Goal: Transaction & Acquisition: Book appointment/travel/reservation

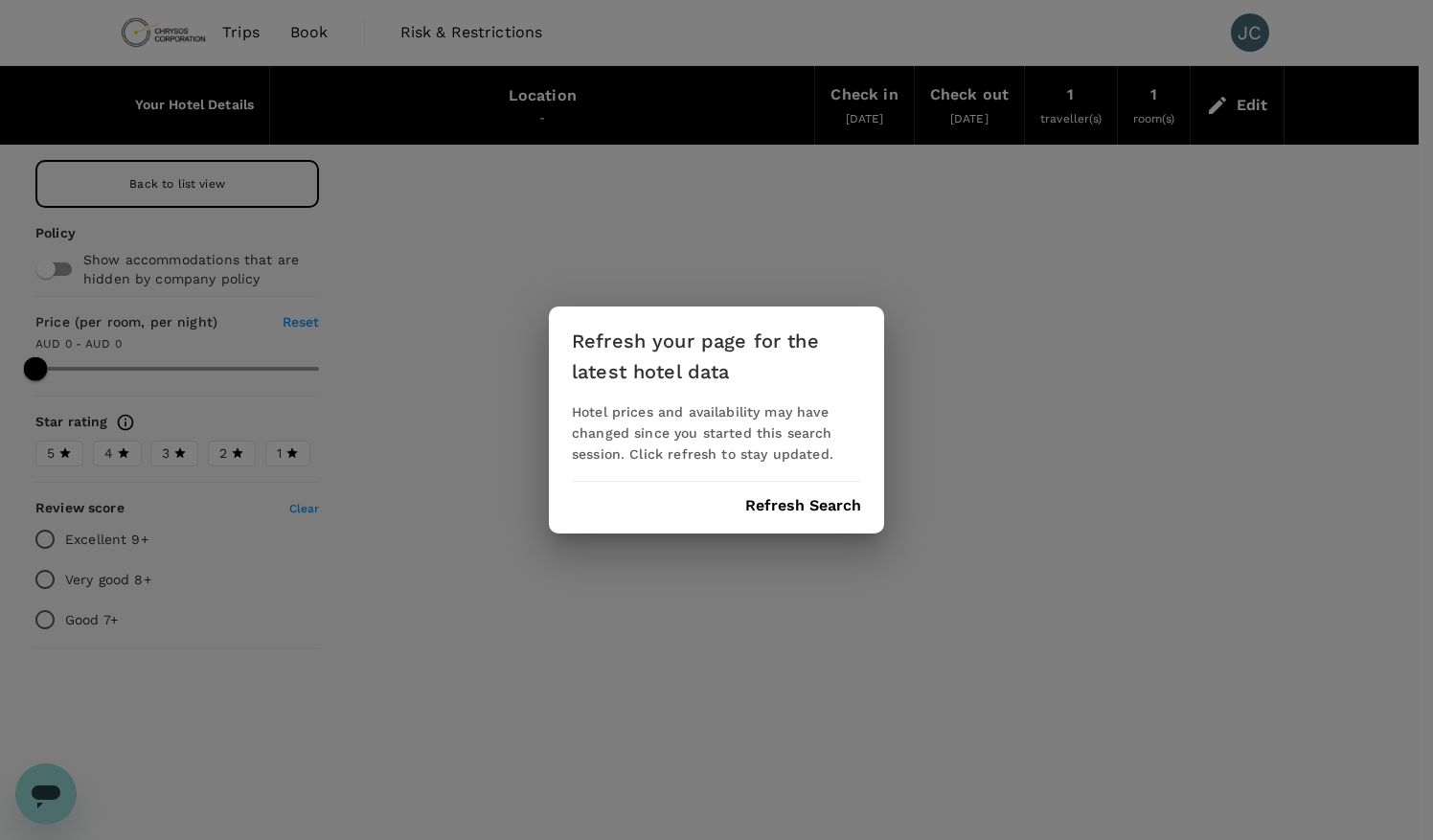
click at [309, 31] on div "Refresh your page for the latest hotel data Hotel prices and availability may h…" at bounding box center [716, 420] width 1433 height 840
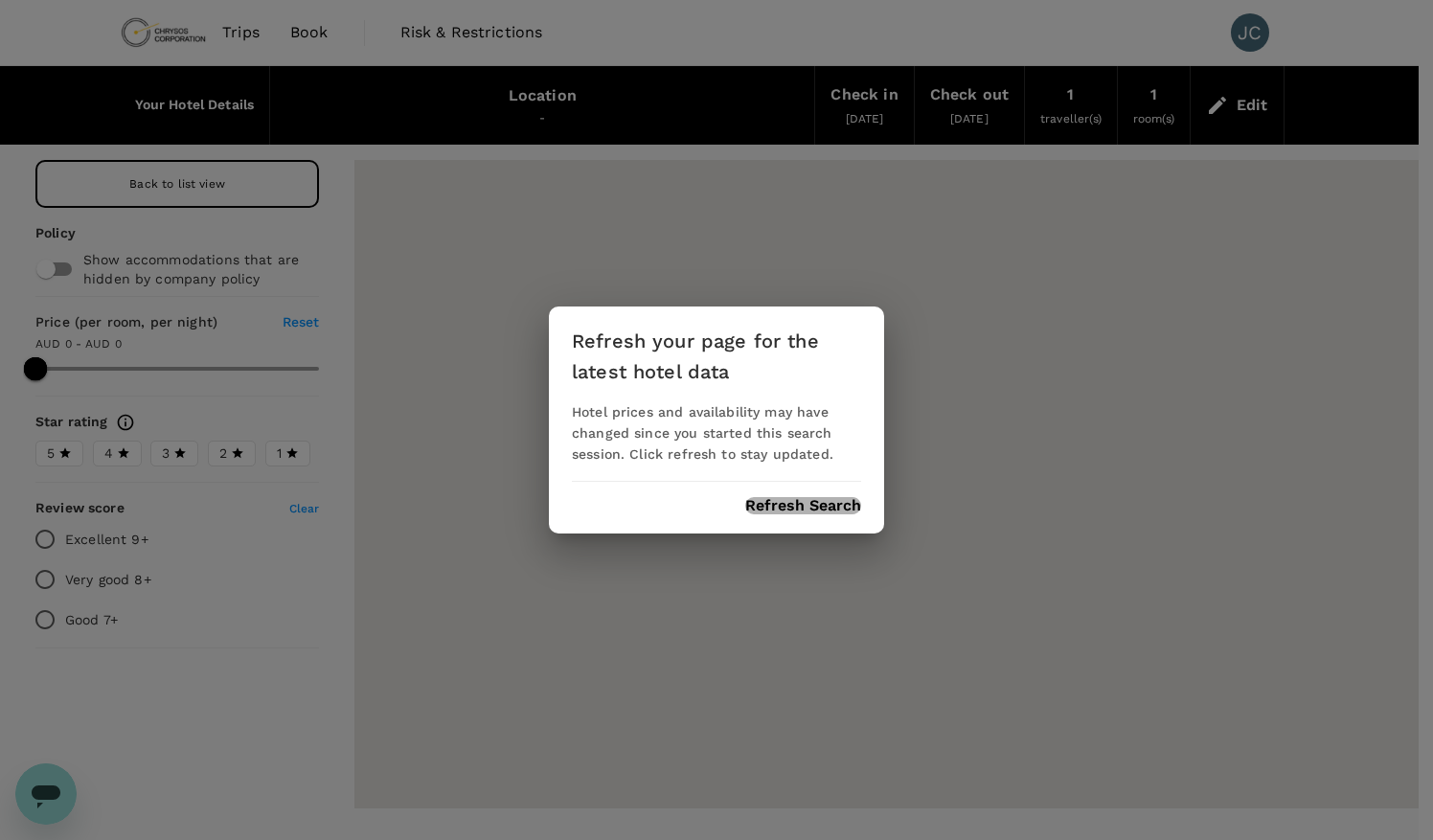
click at [790, 503] on button "Refresh Search" at bounding box center [803, 506] width 116 height 18
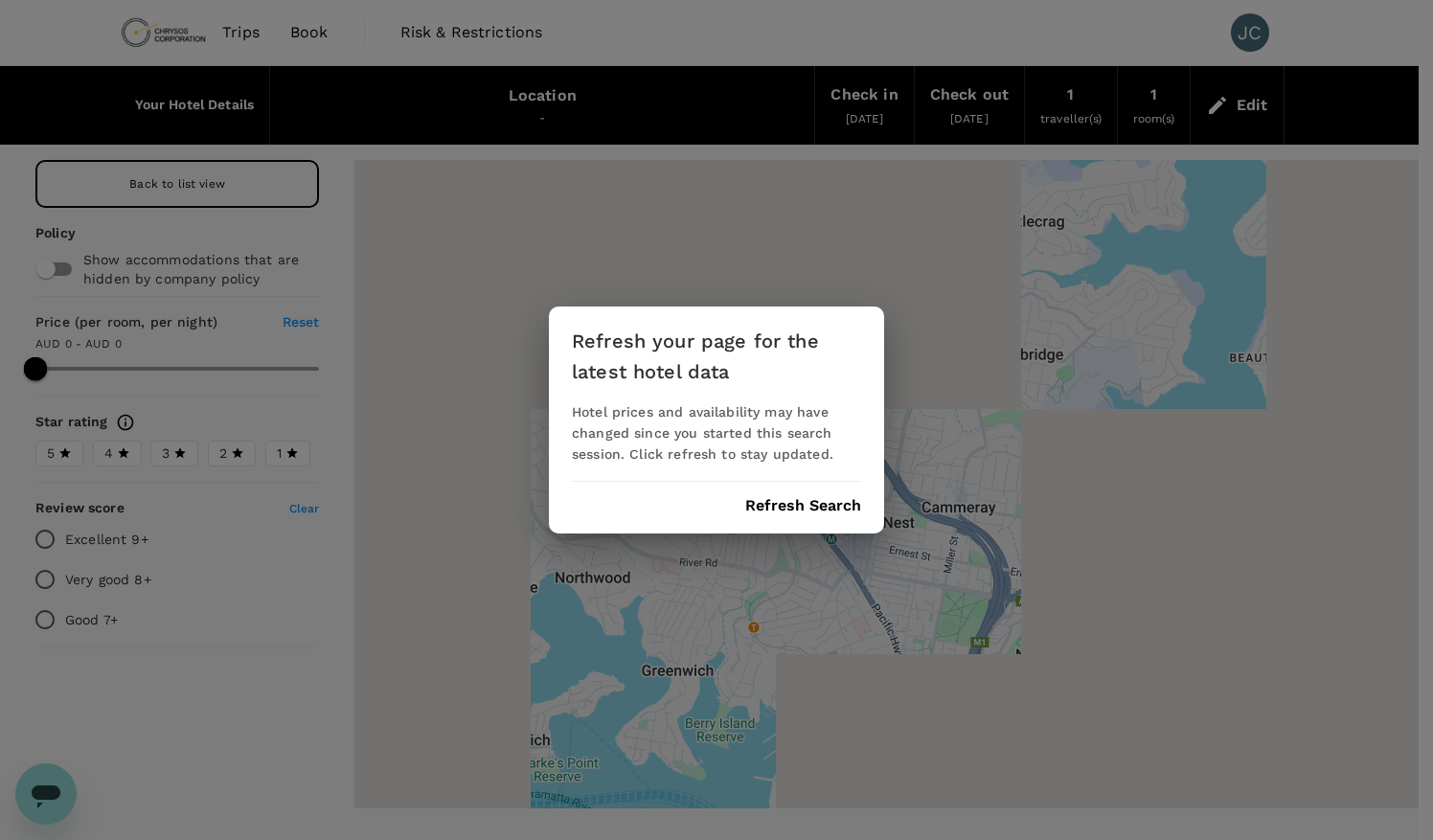
click at [299, 33] on div "Refresh your page for the latest hotel data Hotel prices and availability may h…" at bounding box center [716, 420] width 1433 height 840
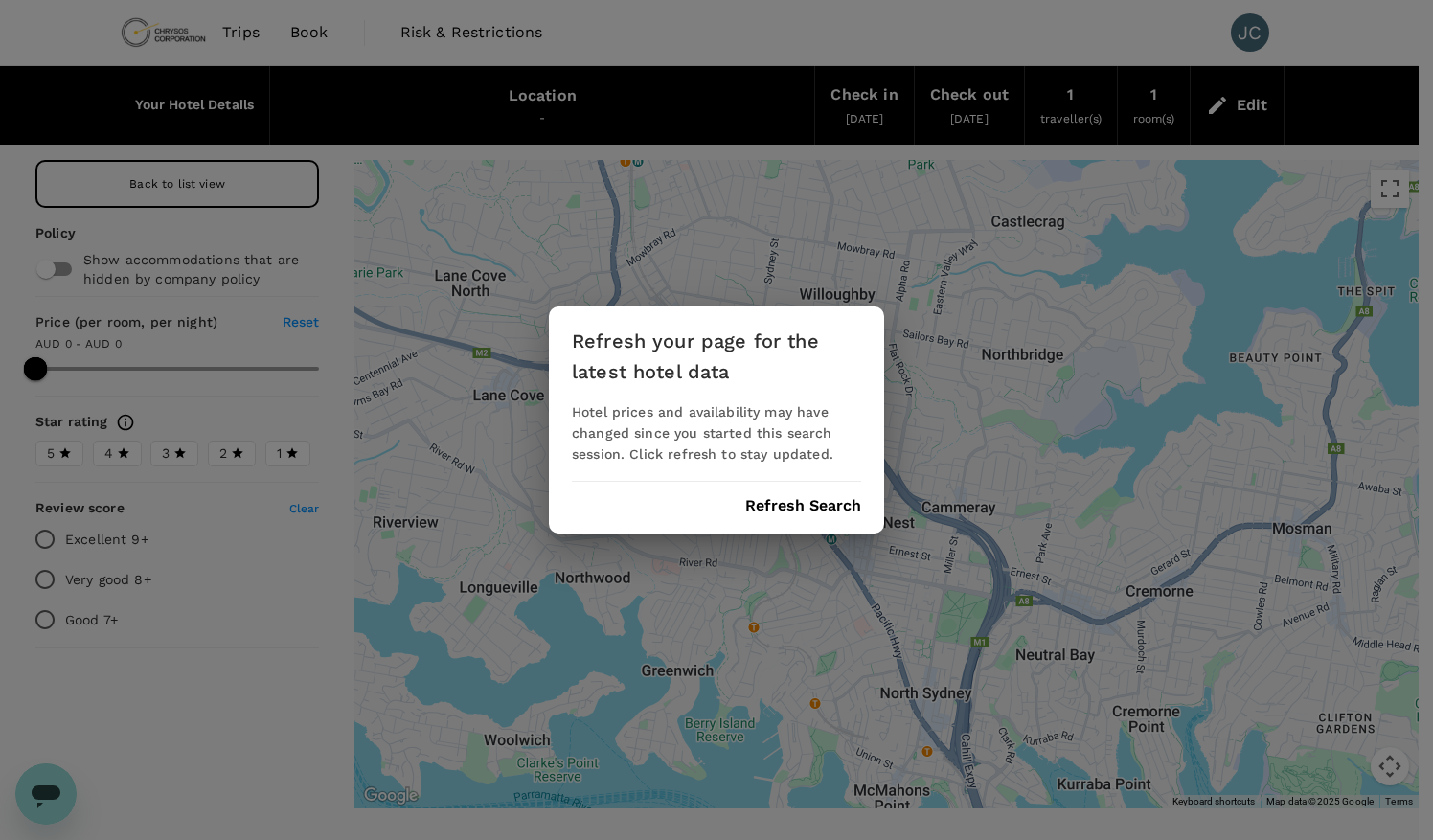
click at [186, 173] on div "Refresh your page for the latest hotel data Hotel prices and availability may h…" at bounding box center [716, 420] width 1433 height 840
click at [791, 498] on button "Refresh Search" at bounding box center [803, 506] width 116 height 18
click at [184, 155] on div "Refresh your page for the latest hotel data Hotel prices and availability may h…" at bounding box center [716, 420] width 1433 height 840
click at [795, 511] on button "Refresh Search" at bounding box center [803, 506] width 116 height 18
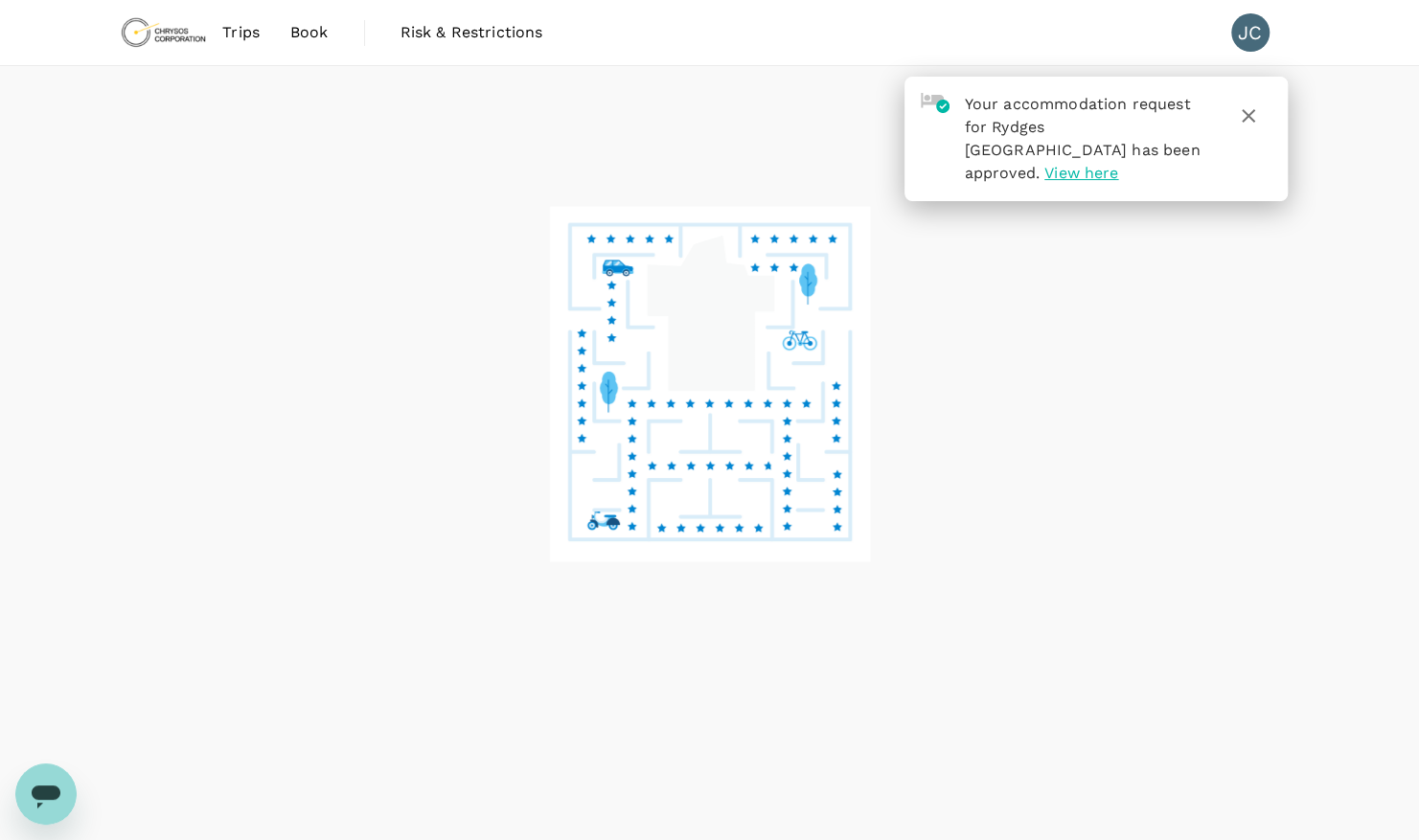
click at [309, 24] on span "Book" at bounding box center [309, 33] width 38 height 23
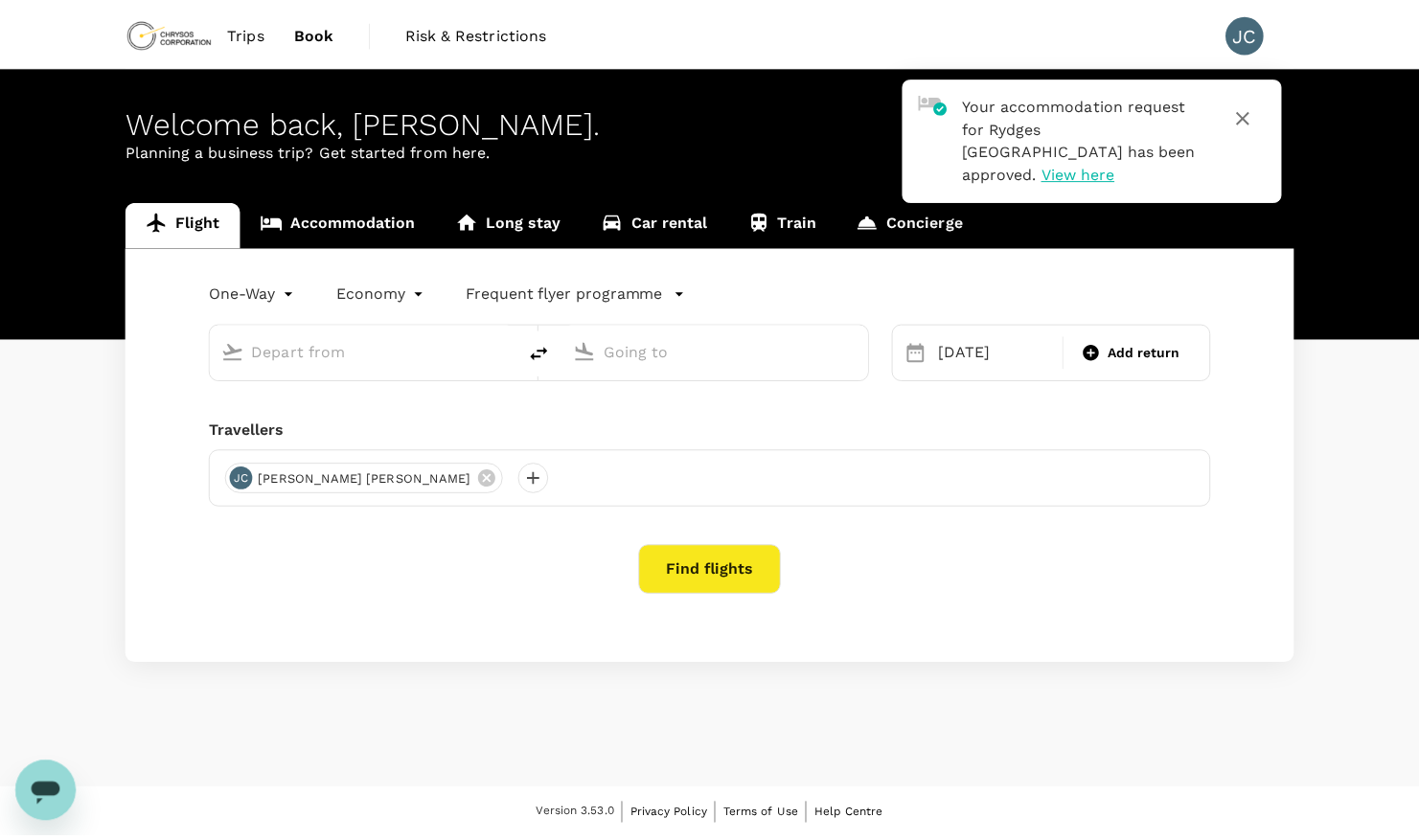
type input "Perth (PER)"
type input "Sydney Kingsford Smith Airport (SYD)"
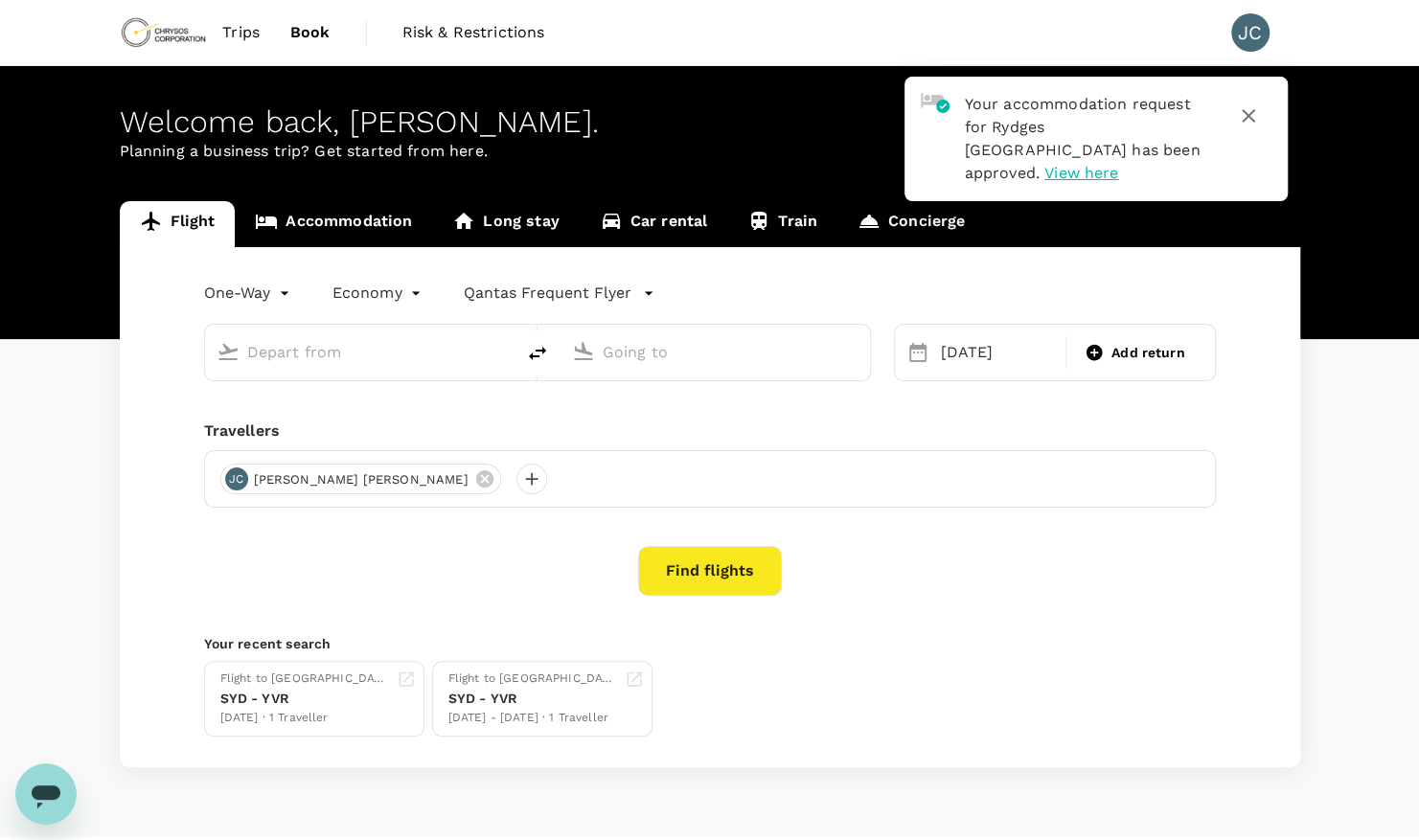
type input "Perth (PER)"
type input "Sydney Kingsford Smith Airport (SYD)"
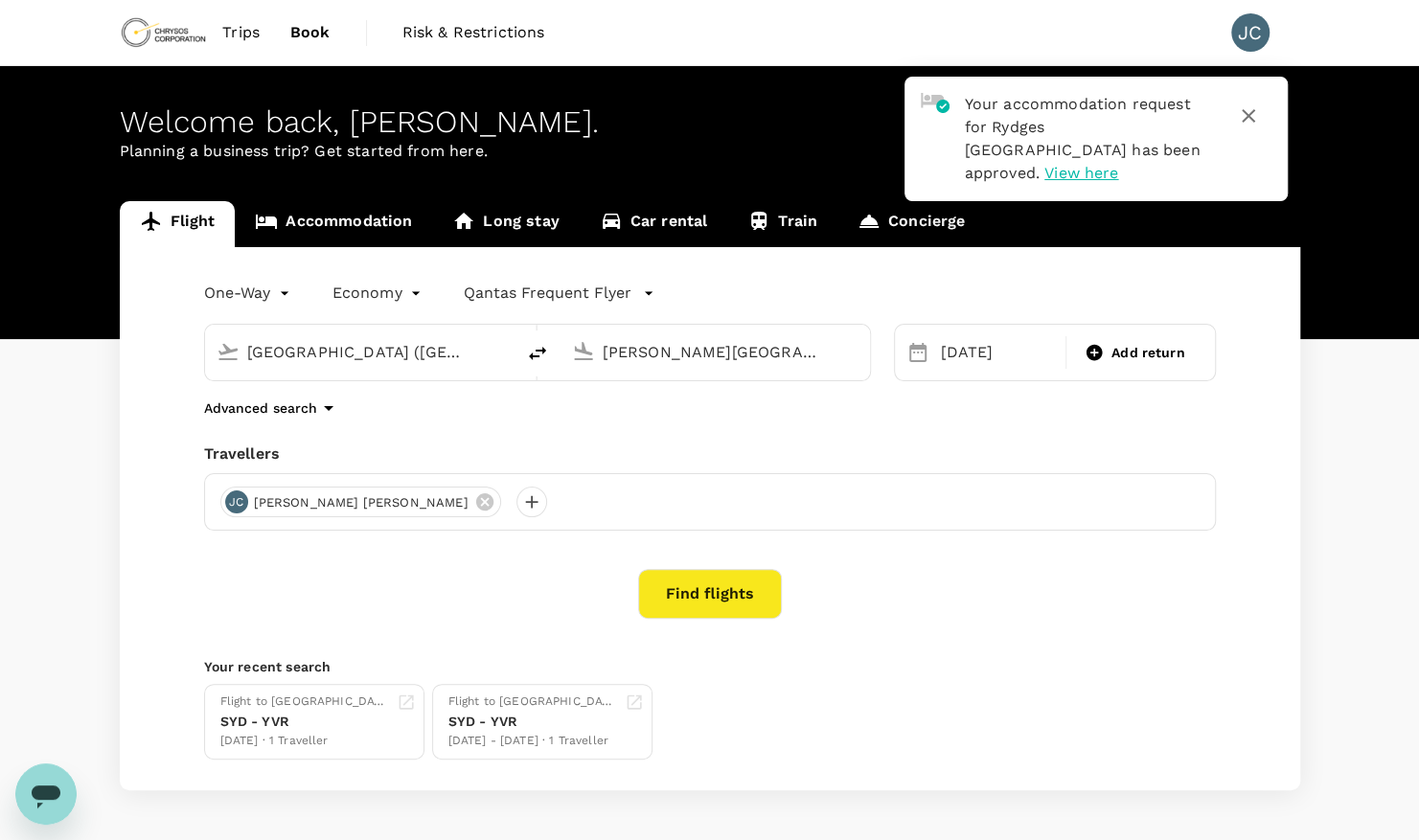
click at [317, 205] on link "Accommodation" at bounding box center [333, 224] width 198 height 46
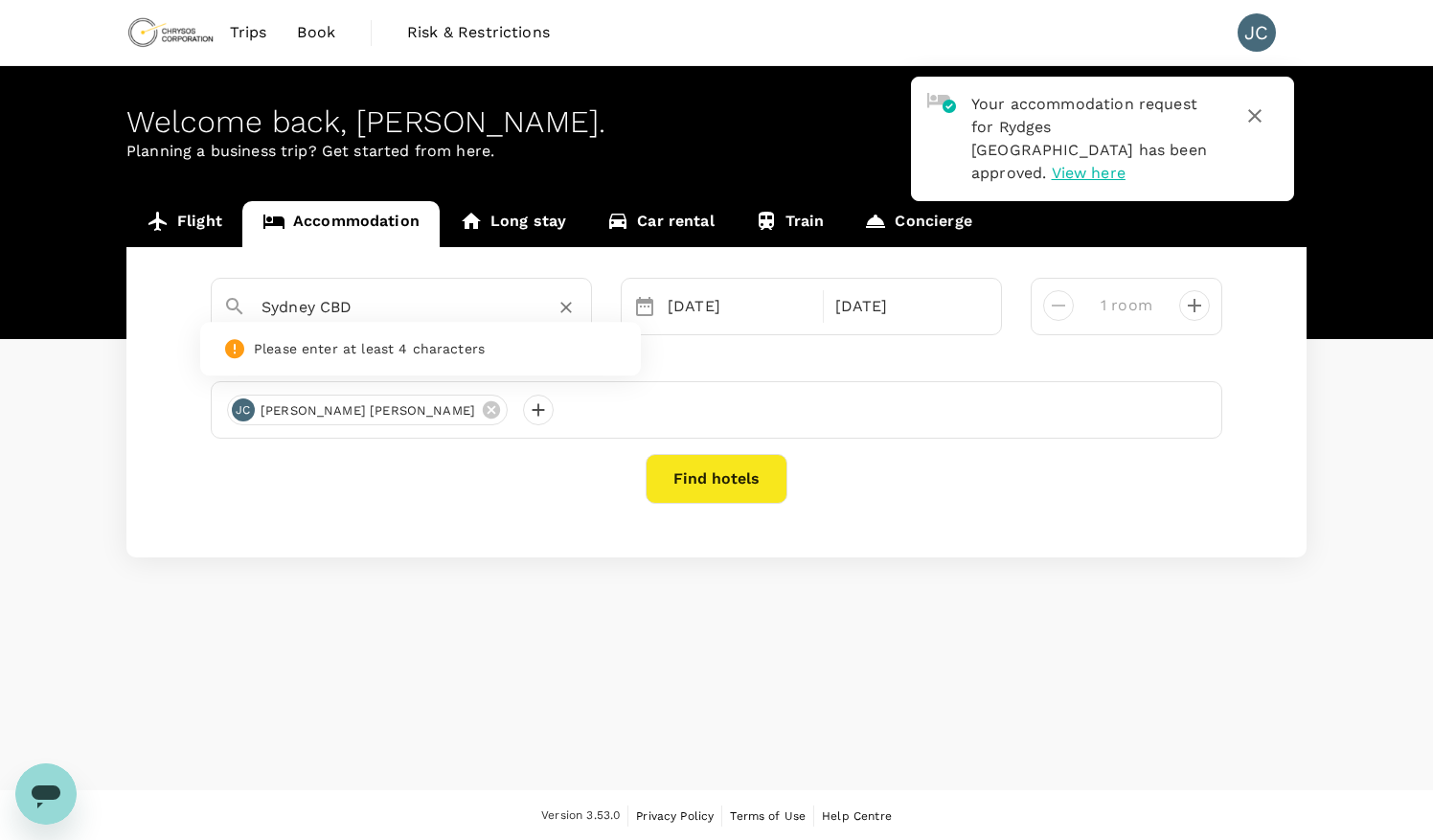
click at [366, 307] on input "Sydney CBD" at bounding box center [394, 307] width 265 height 30
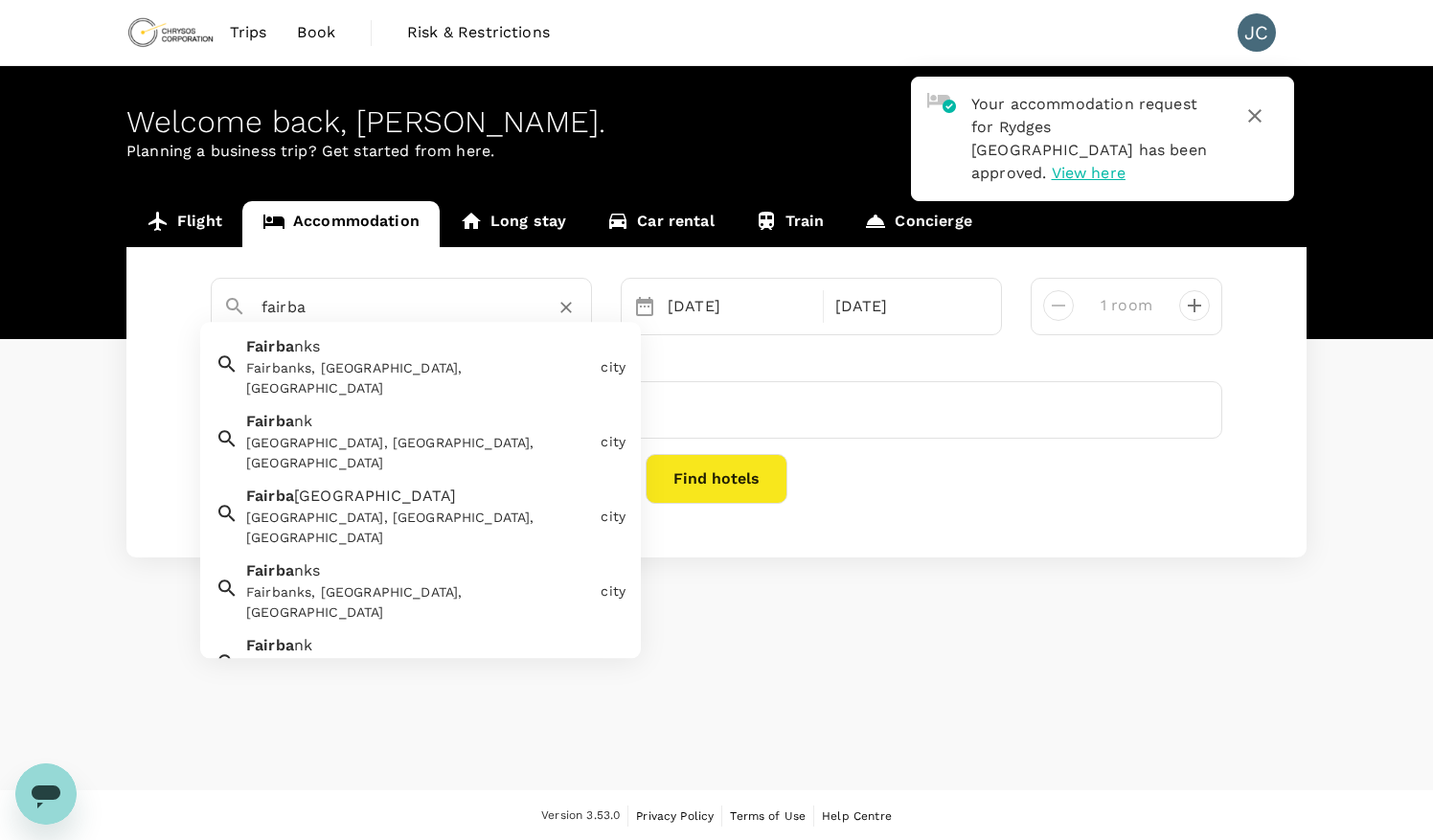
click at [347, 367] on div "Fairbanks, AK, USA" at bounding box center [420, 379] width 347 height 40
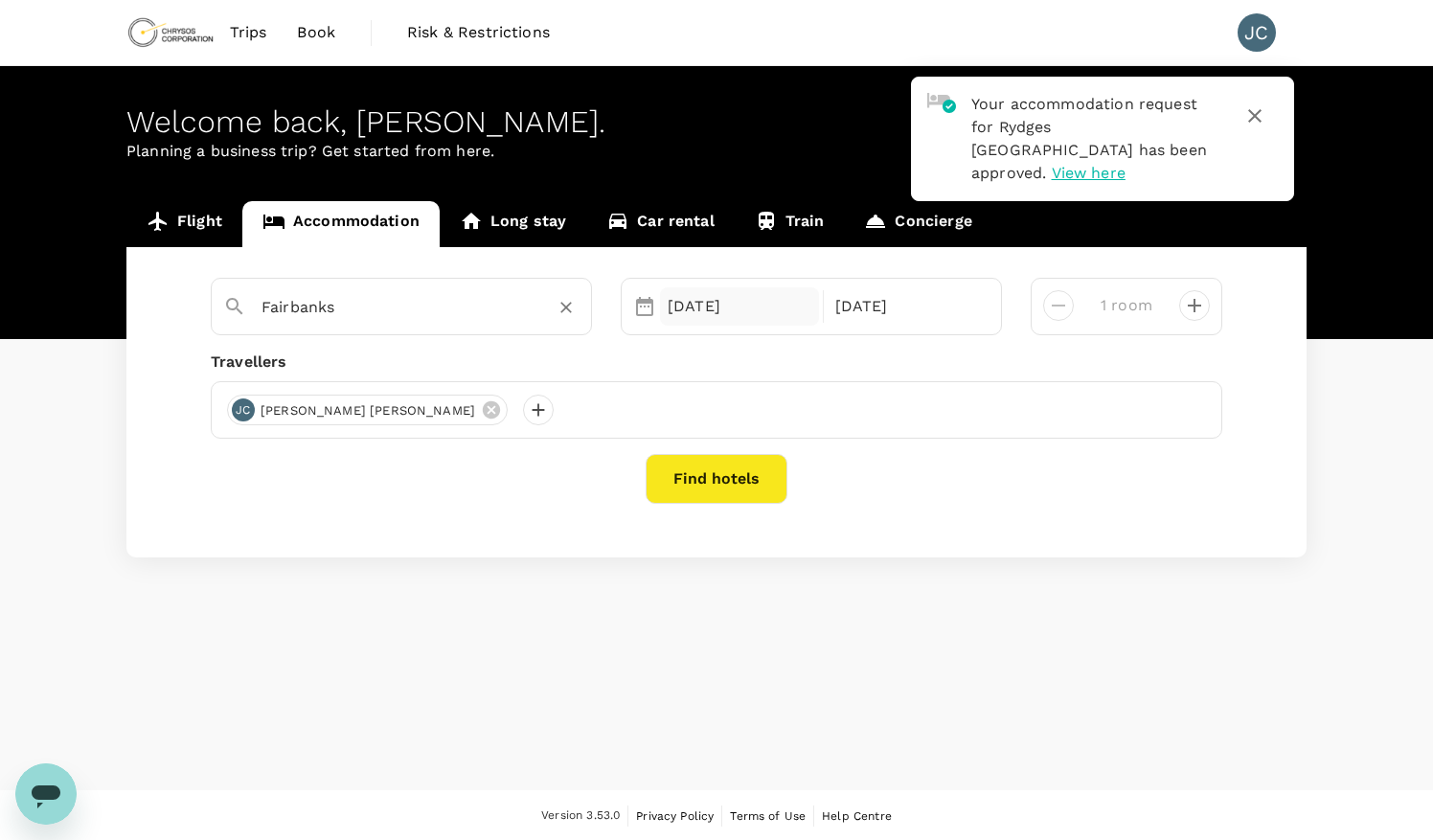
type input "Fairbanks"
click at [726, 310] on div "01 Oct" at bounding box center [739, 306] width 159 height 38
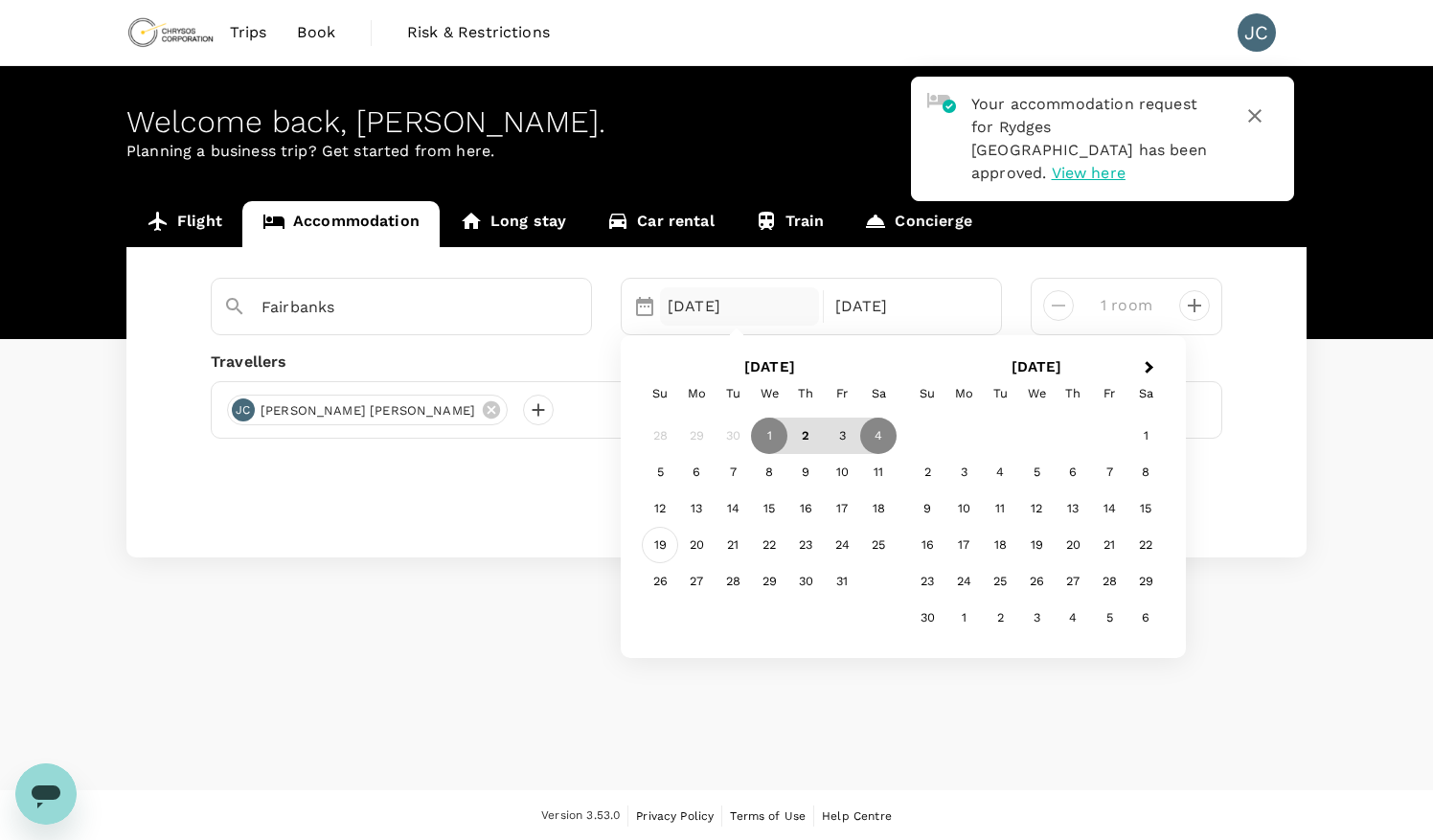
click at [667, 545] on div "19" at bounding box center [659, 545] width 36 height 36
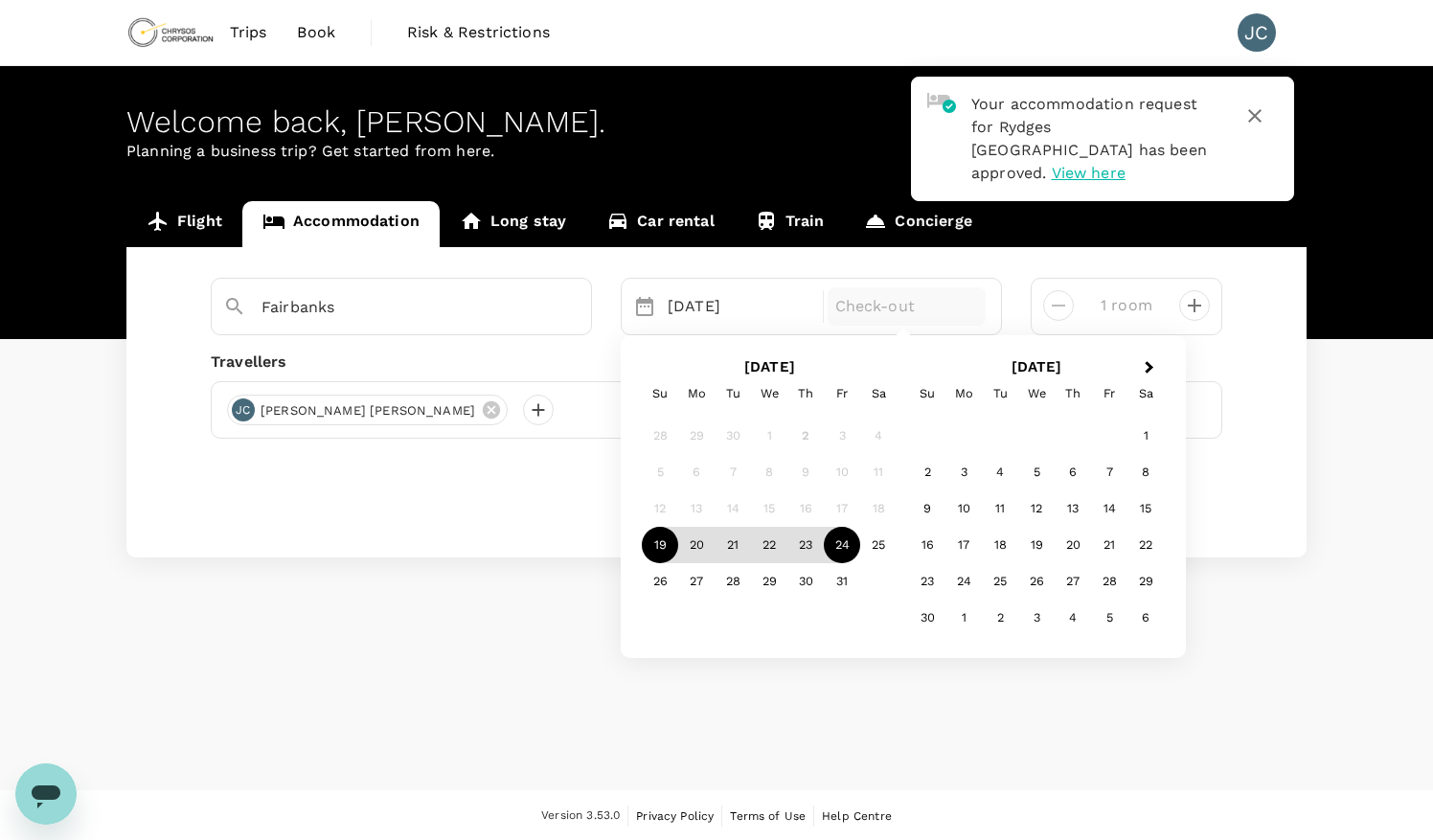
click at [837, 544] on div "24" at bounding box center [841, 545] width 36 height 36
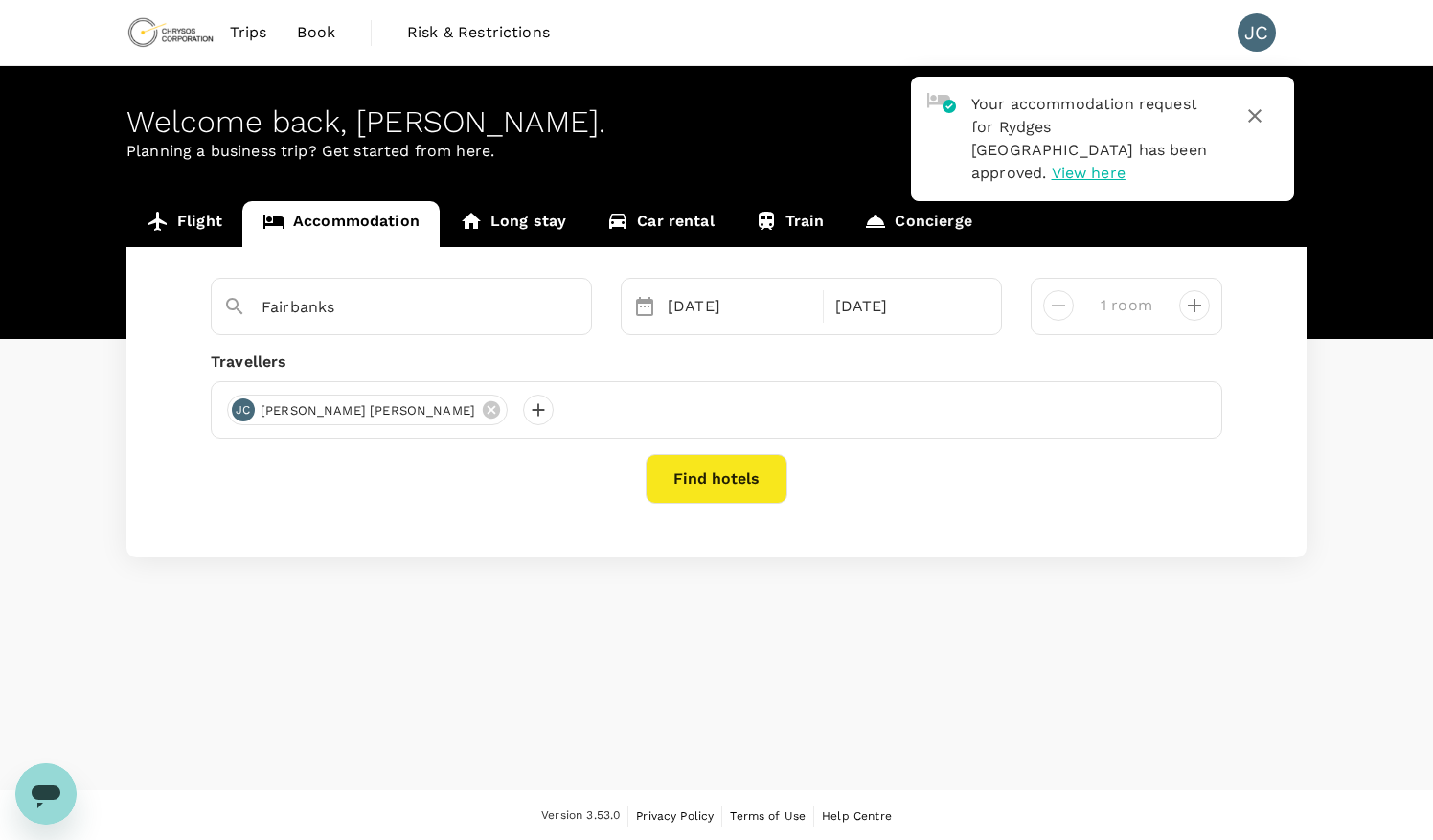
click at [687, 484] on button "Find hotels" at bounding box center [716, 479] width 142 height 50
click at [1271, 117] on button "button" at bounding box center [1255, 115] width 46 height 46
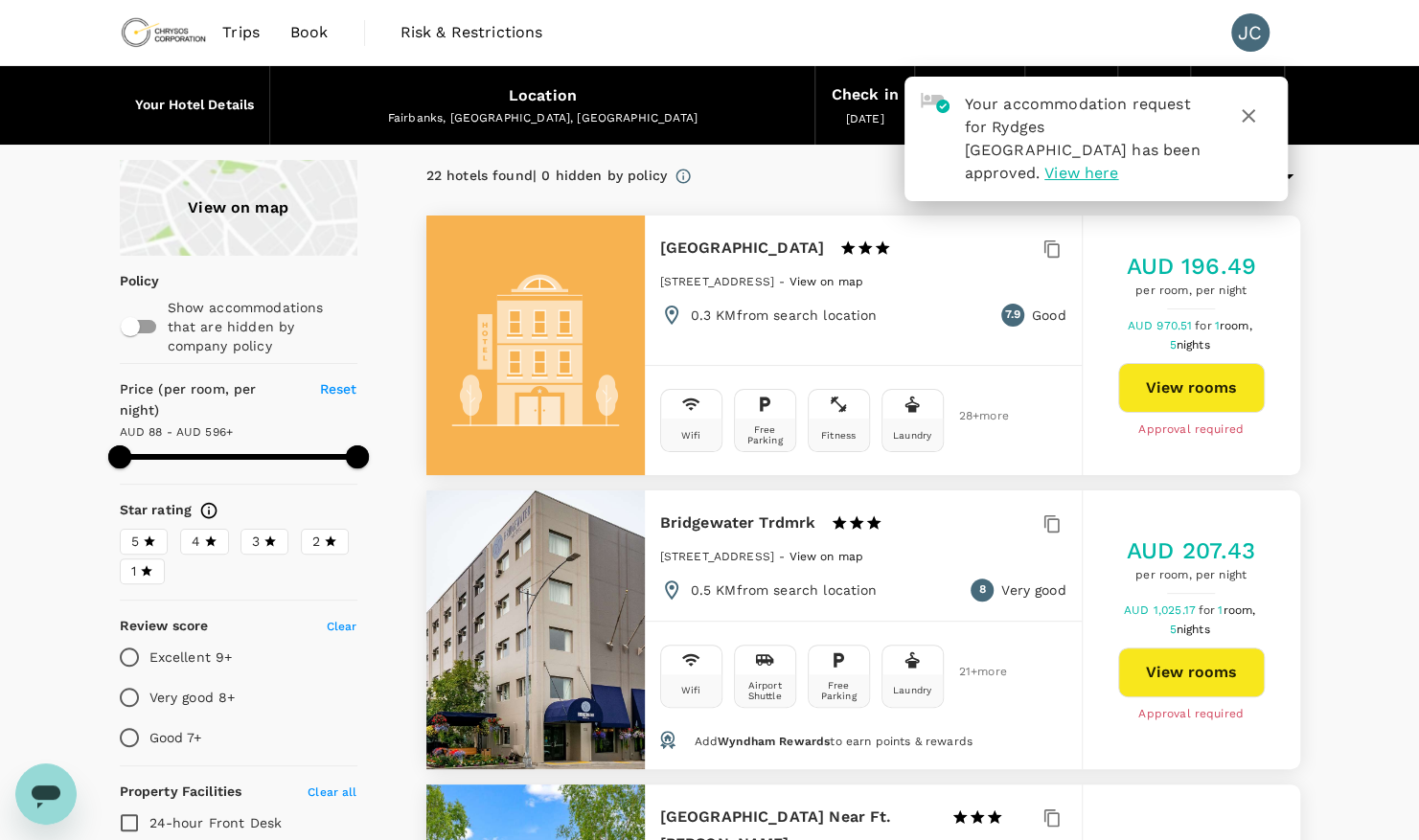
click at [1251, 119] on icon "button" at bounding box center [1249, 116] width 14 height 14
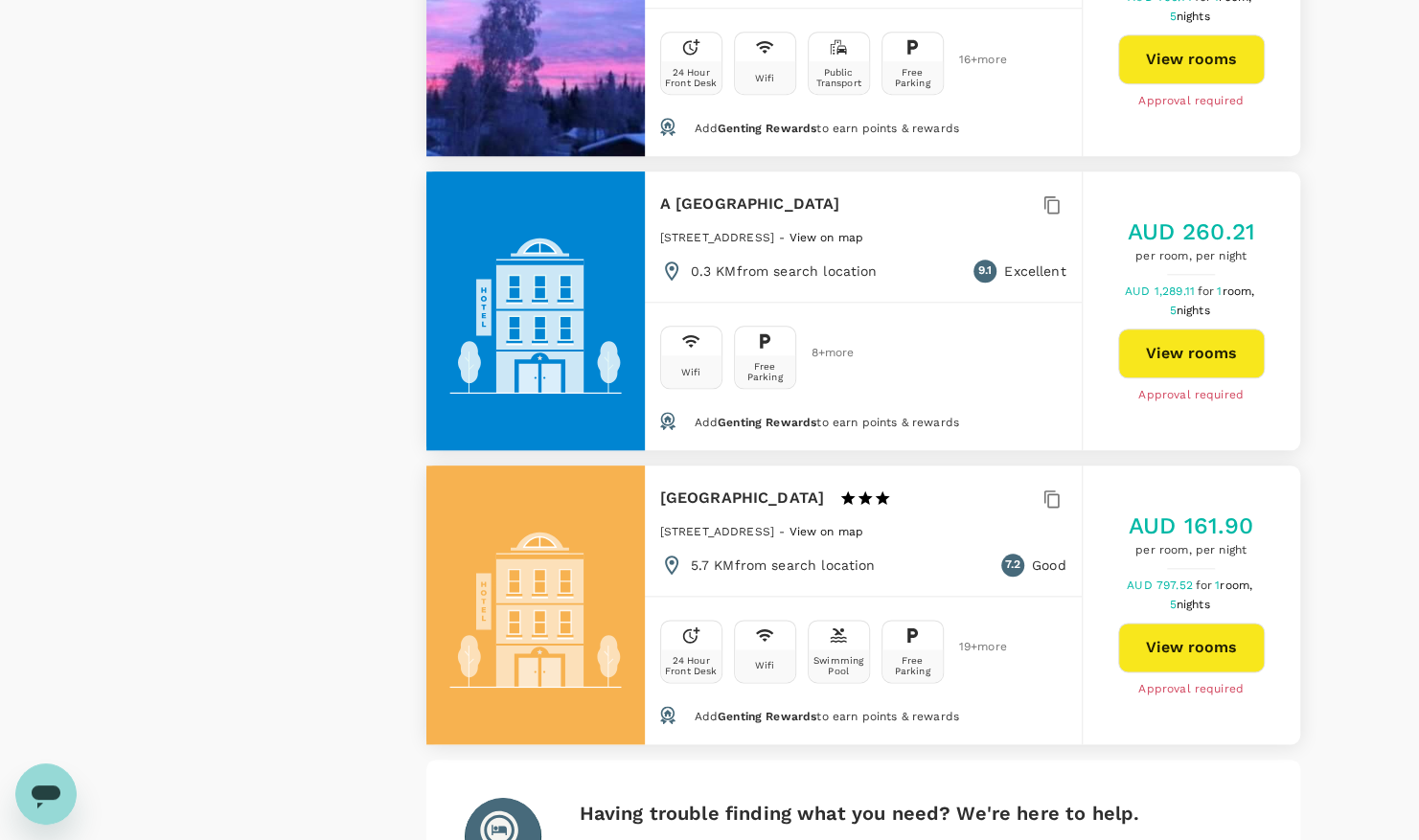
scroll to position [5446, 0]
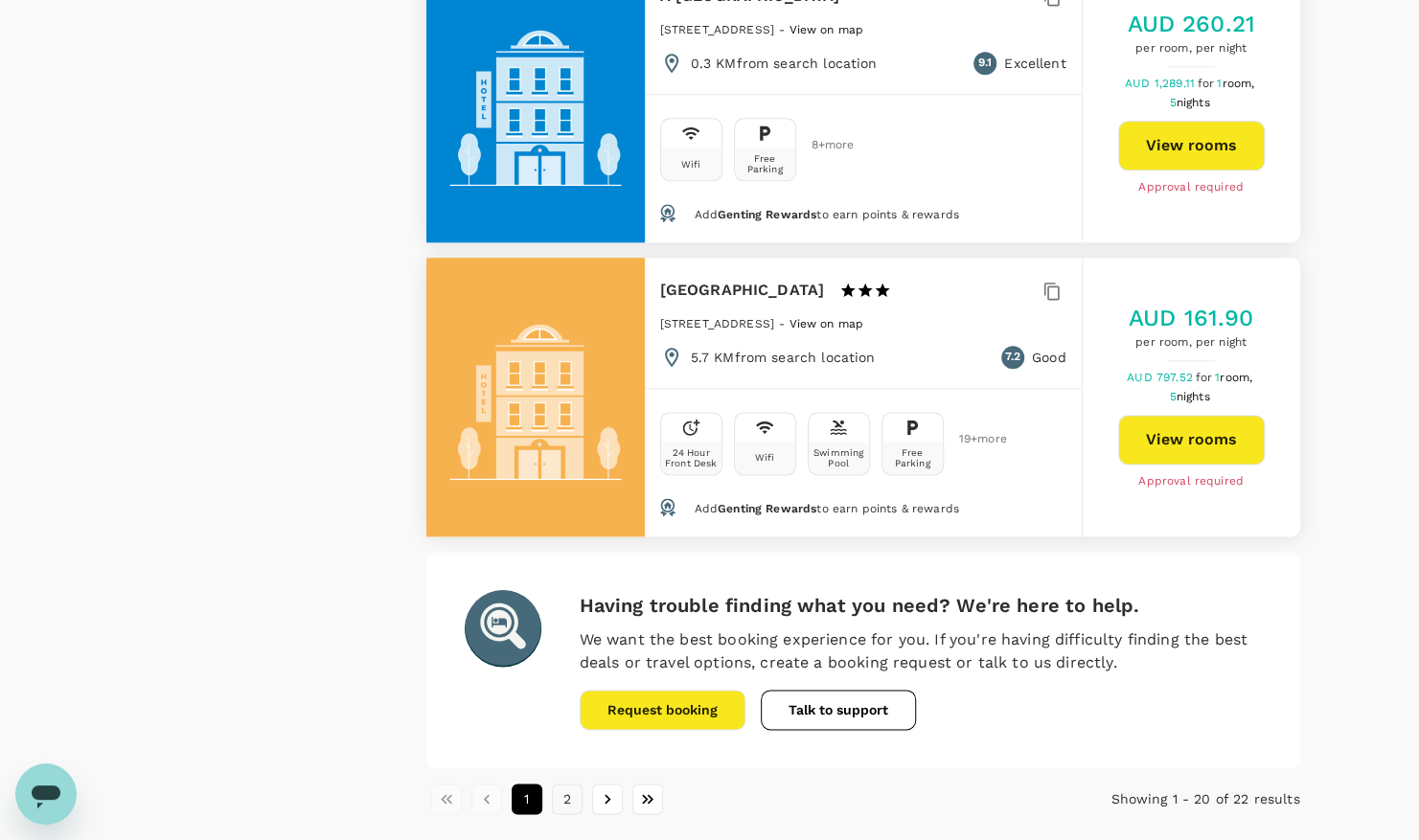
click at [567, 784] on button "2" at bounding box center [566, 798] width 30 height 30
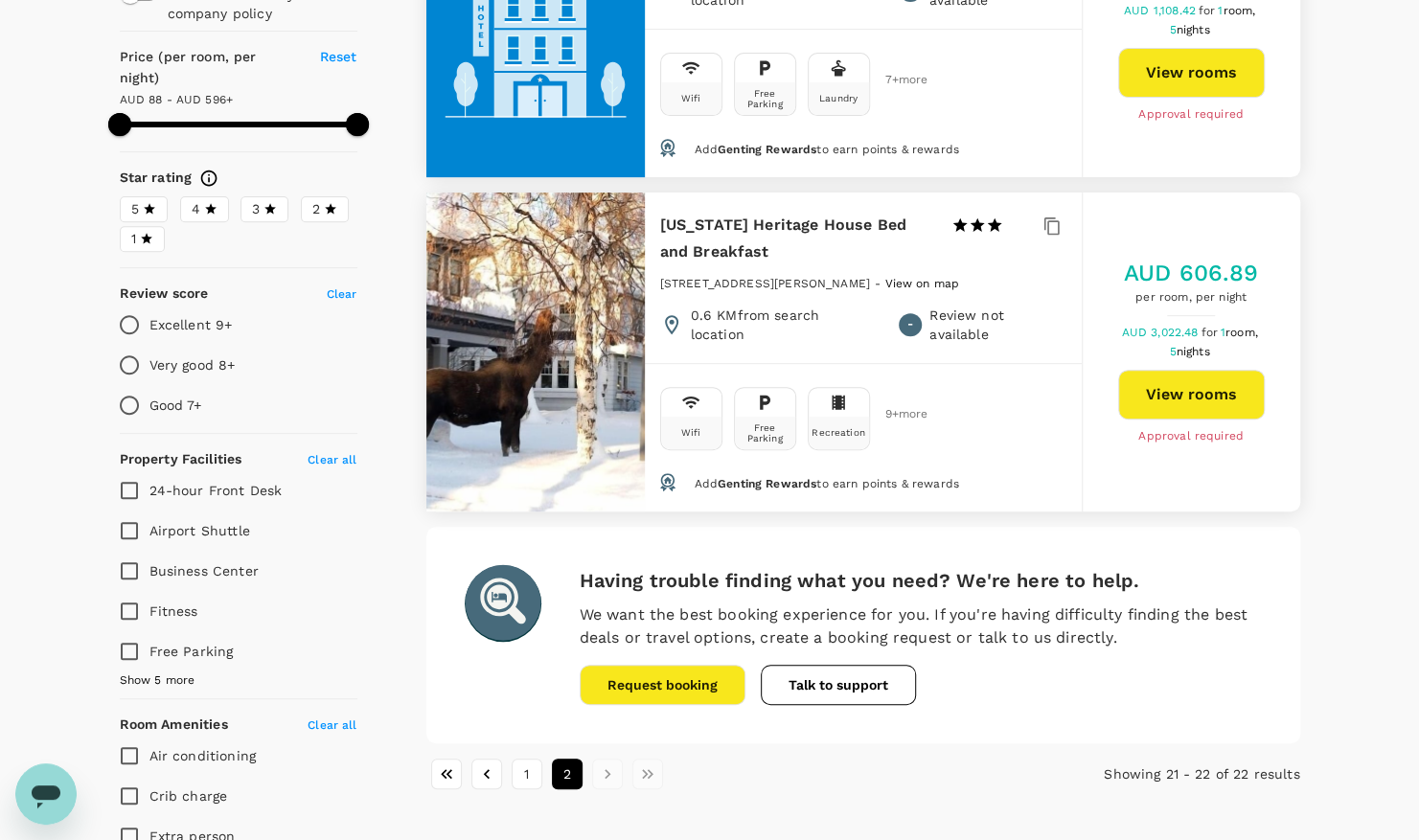
scroll to position [334, 0]
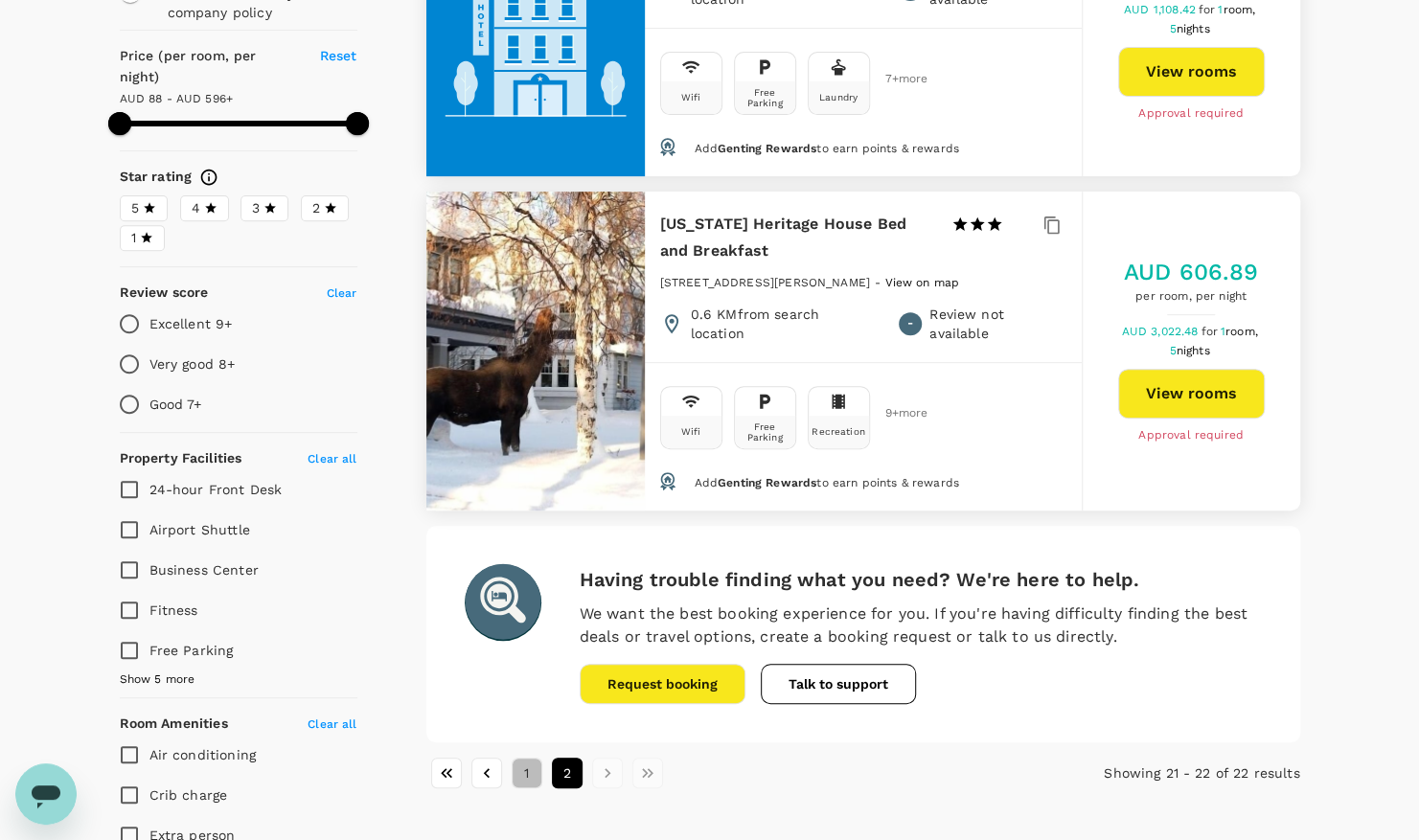
click at [523, 774] on button "1" at bounding box center [527, 773] width 30 height 30
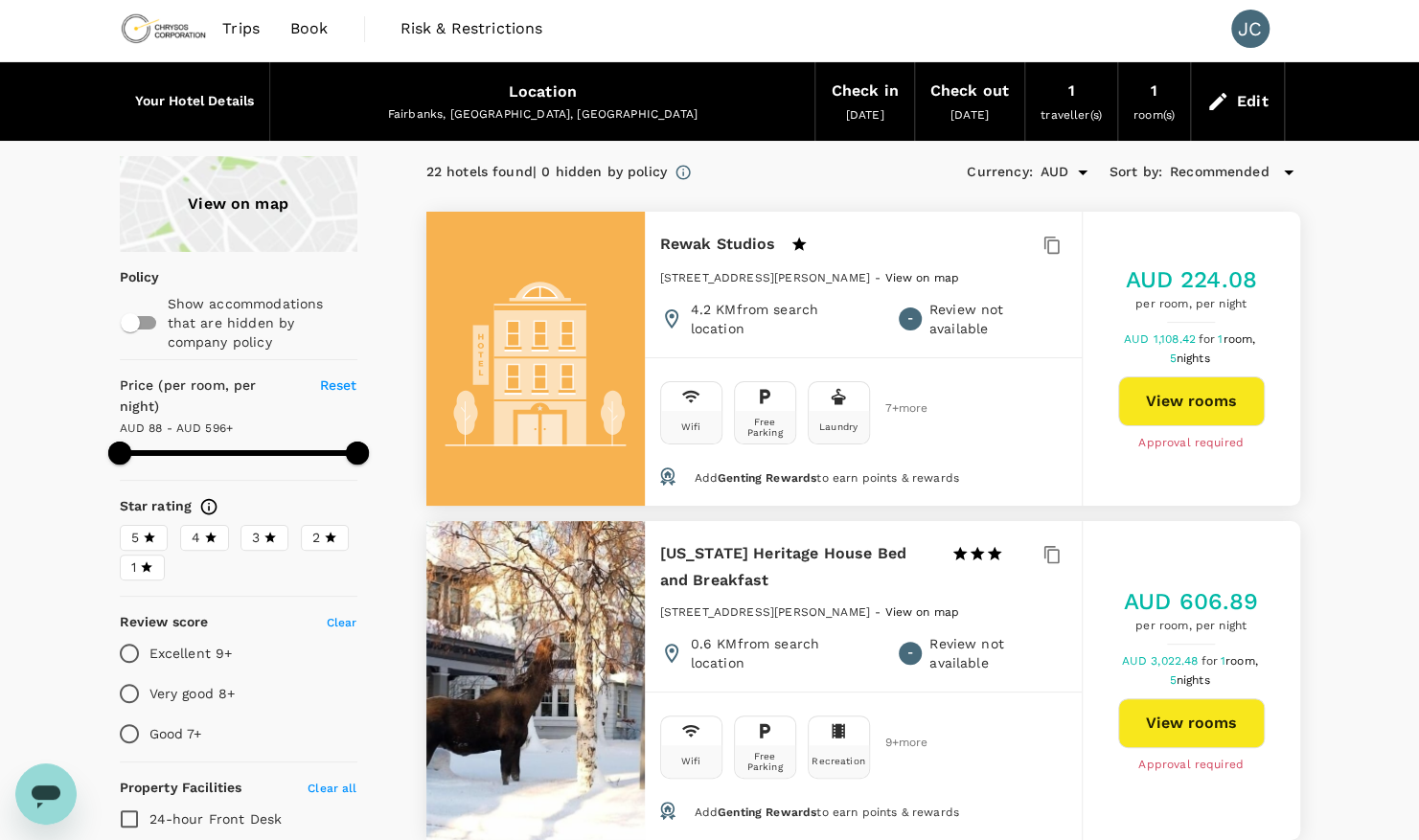
scroll to position [0, 0]
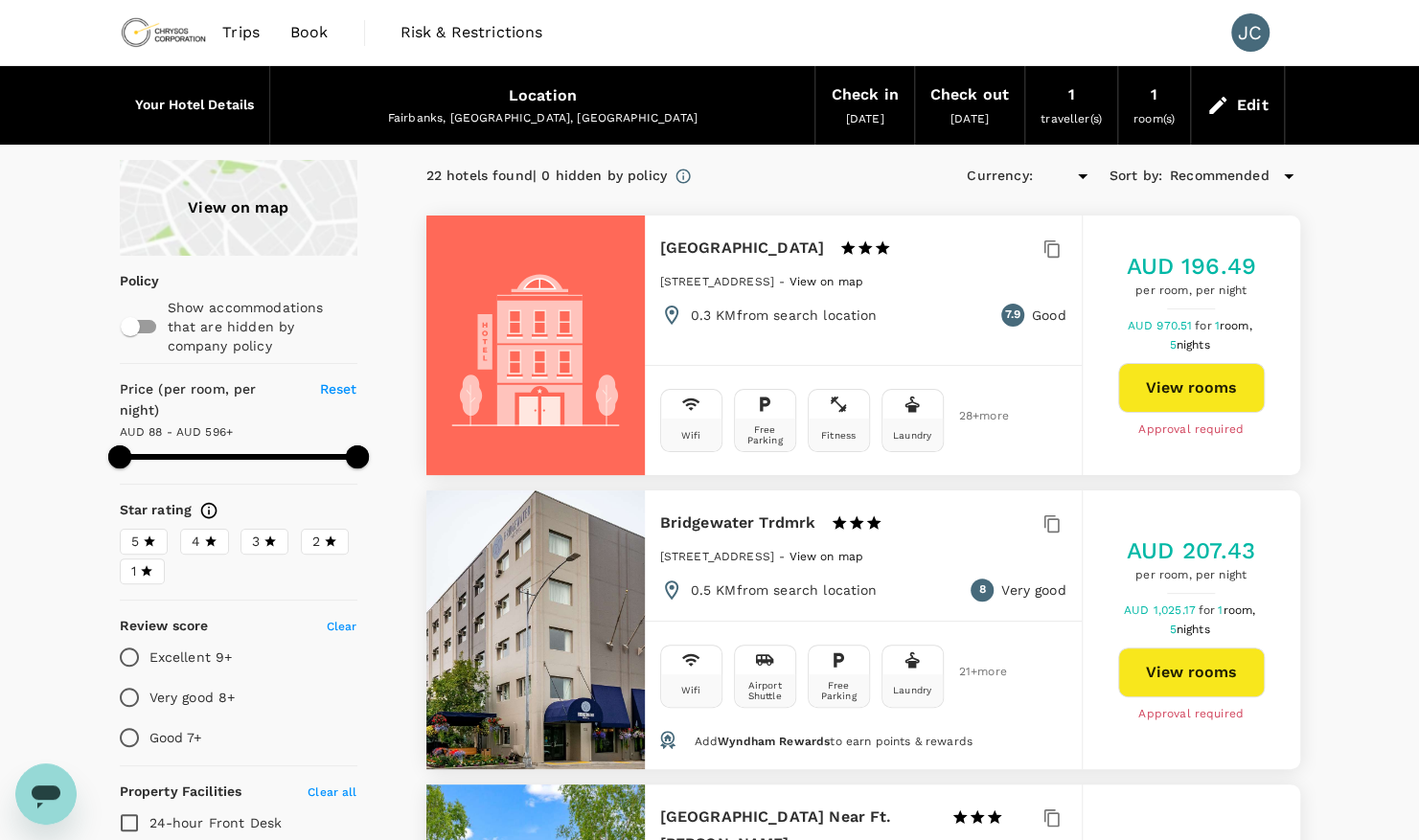
type input "595.01"
type input "AUD"
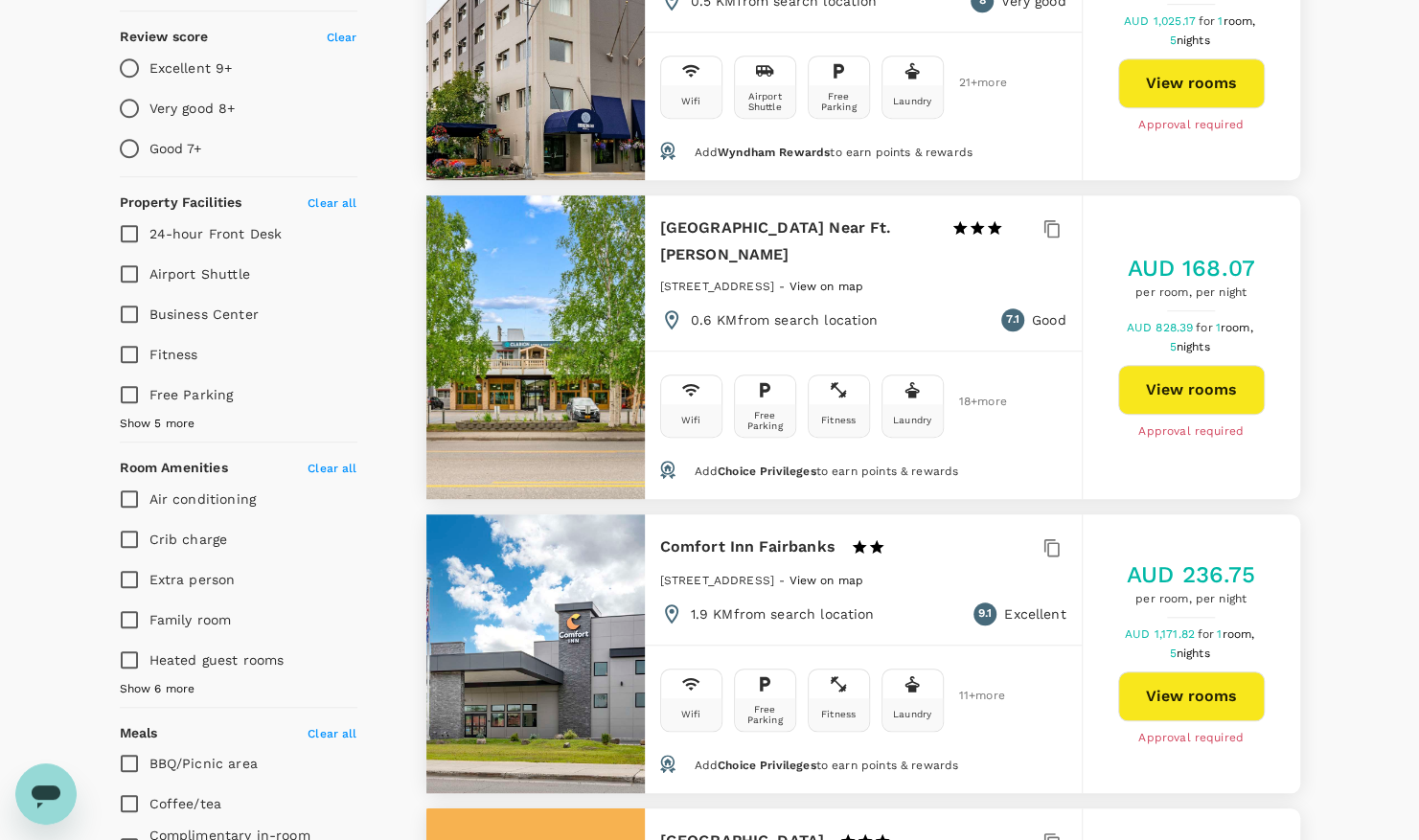
scroll to position [594, 0]
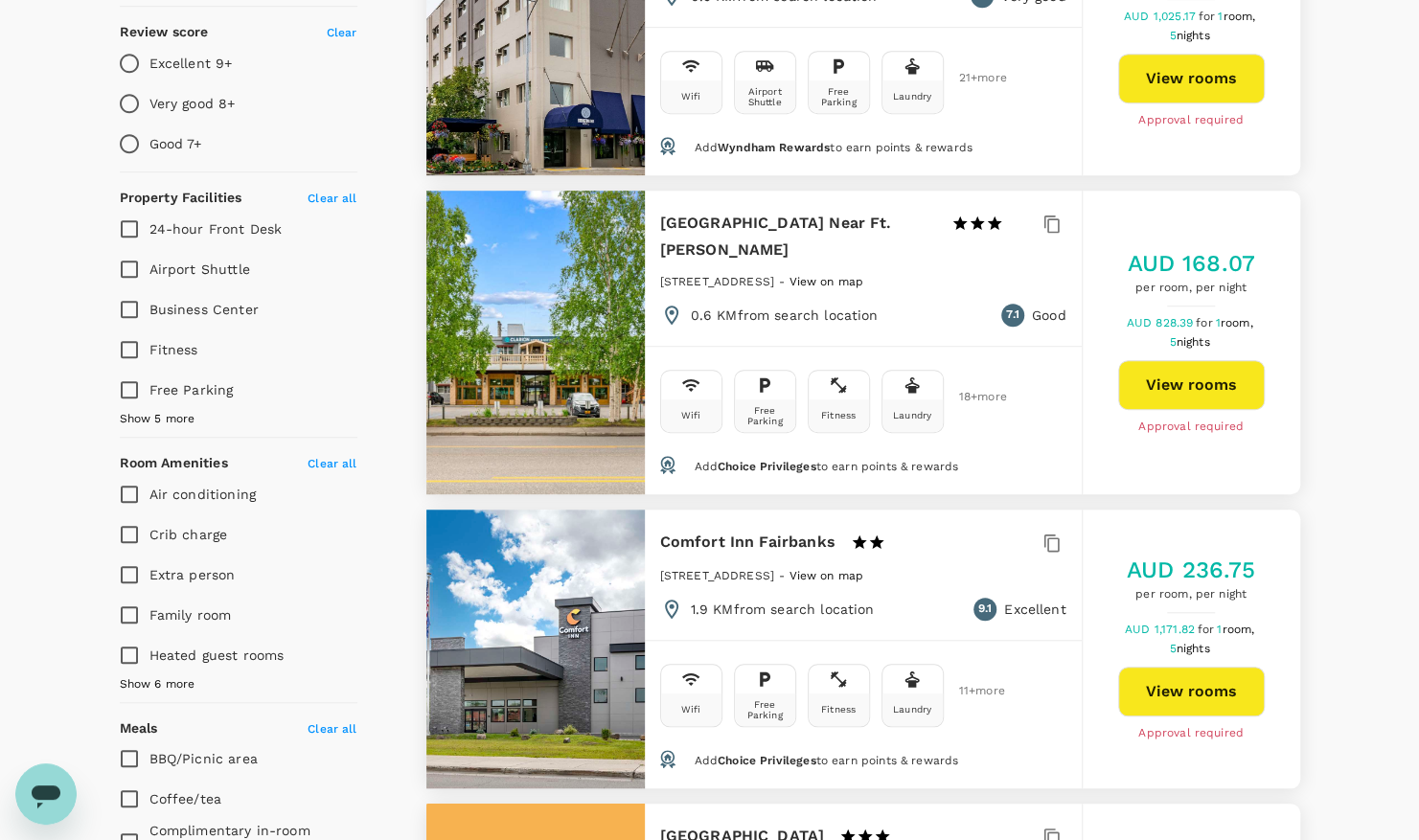
click at [567, 369] on div at bounding box center [535, 343] width 218 height 304
click at [1193, 374] on button "View rooms" at bounding box center [1191, 384] width 147 height 50
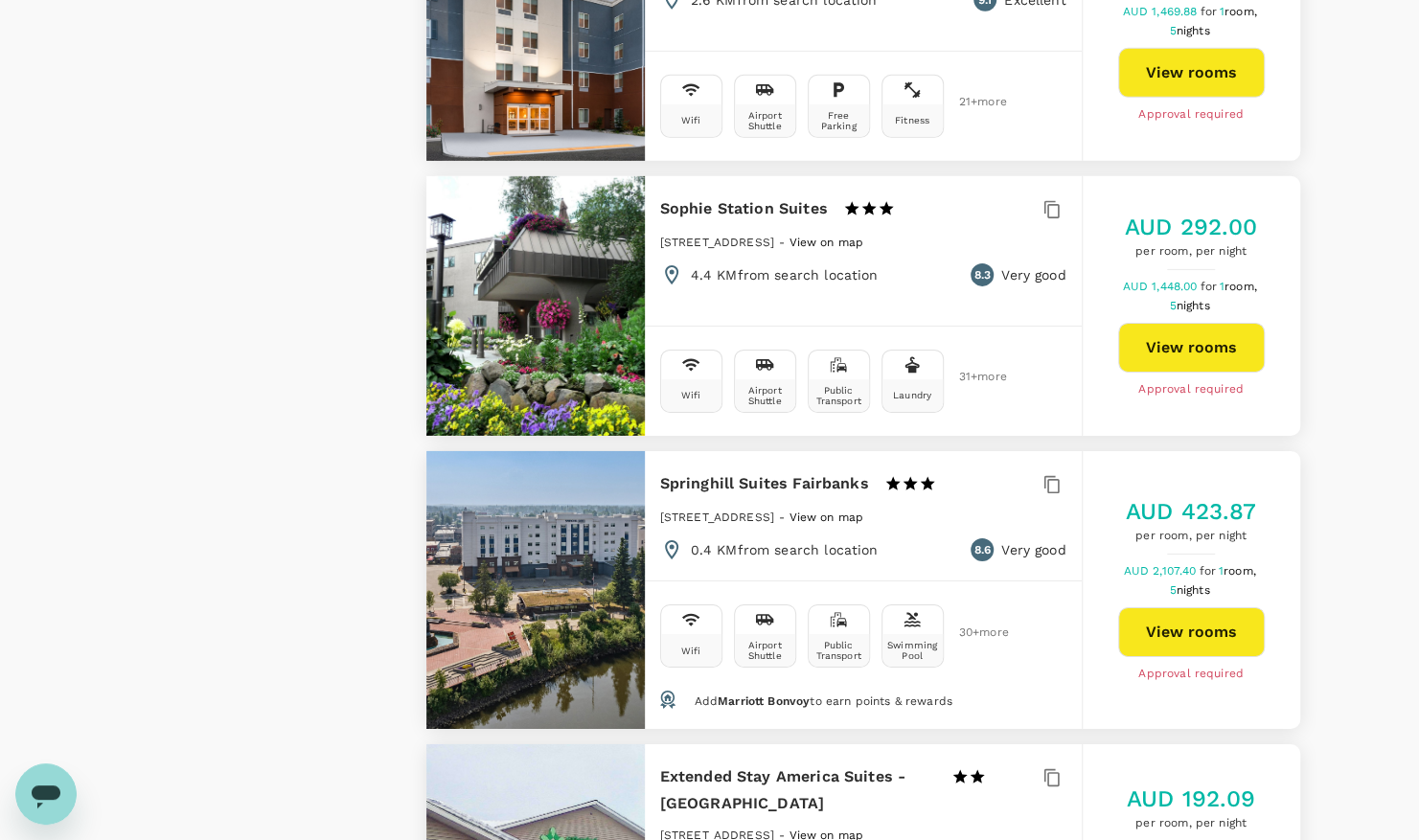
scroll to position [3493, 0]
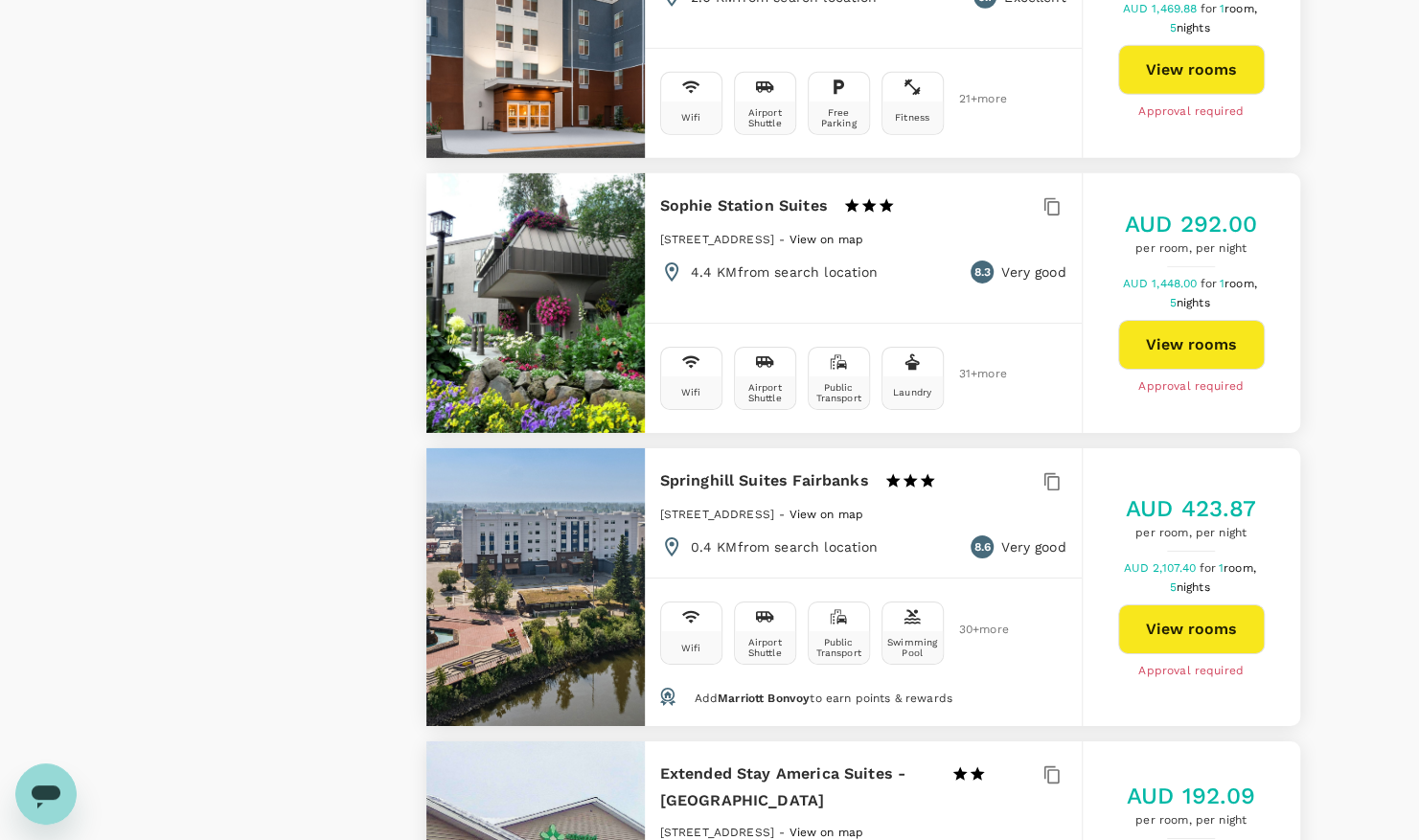
click at [1163, 604] on button "View rooms" at bounding box center [1191, 629] width 147 height 50
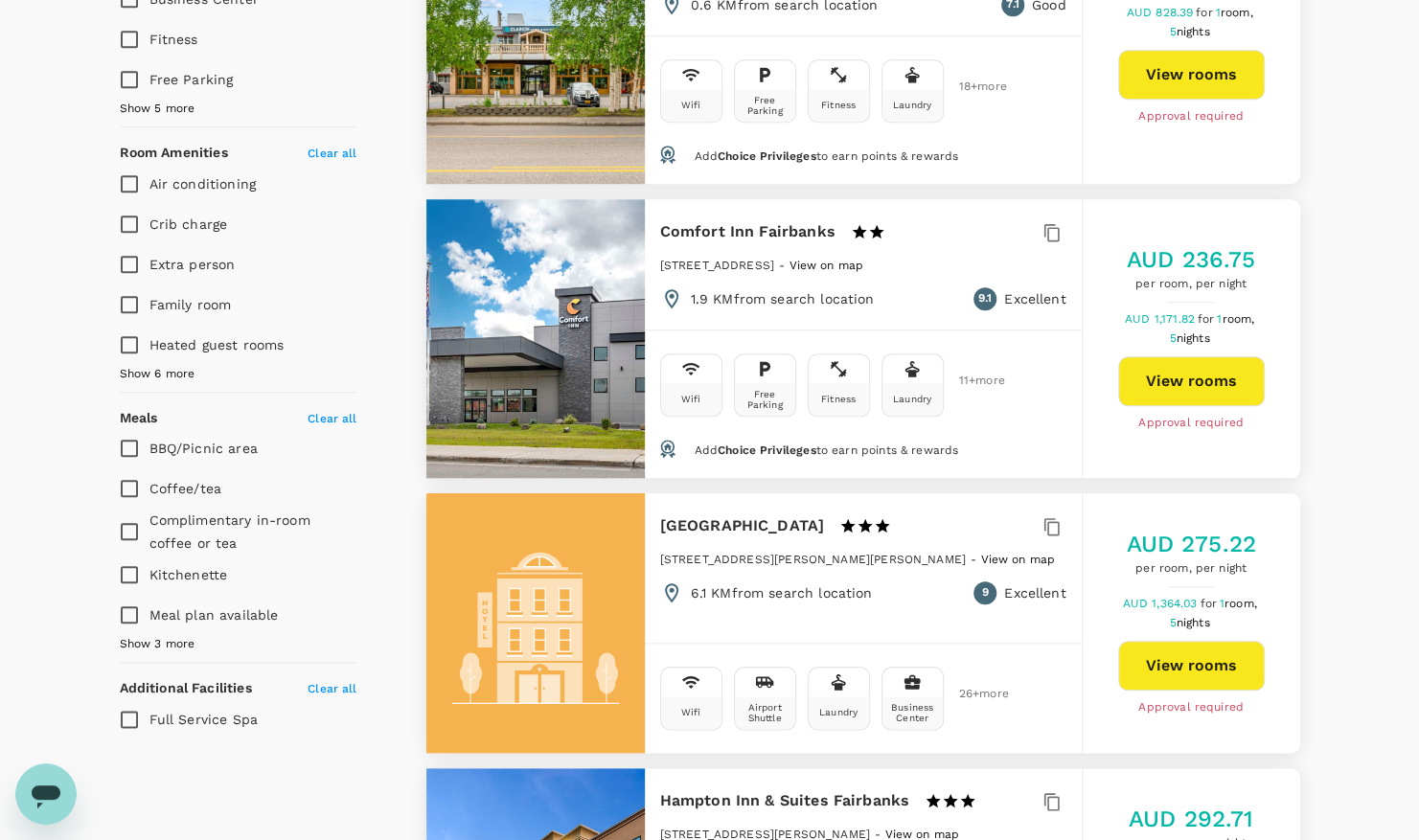
scroll to position [905, 0]
click at [153, 635] on span "Show 3 more" at bounding box center [158, 644] width 76 height 19
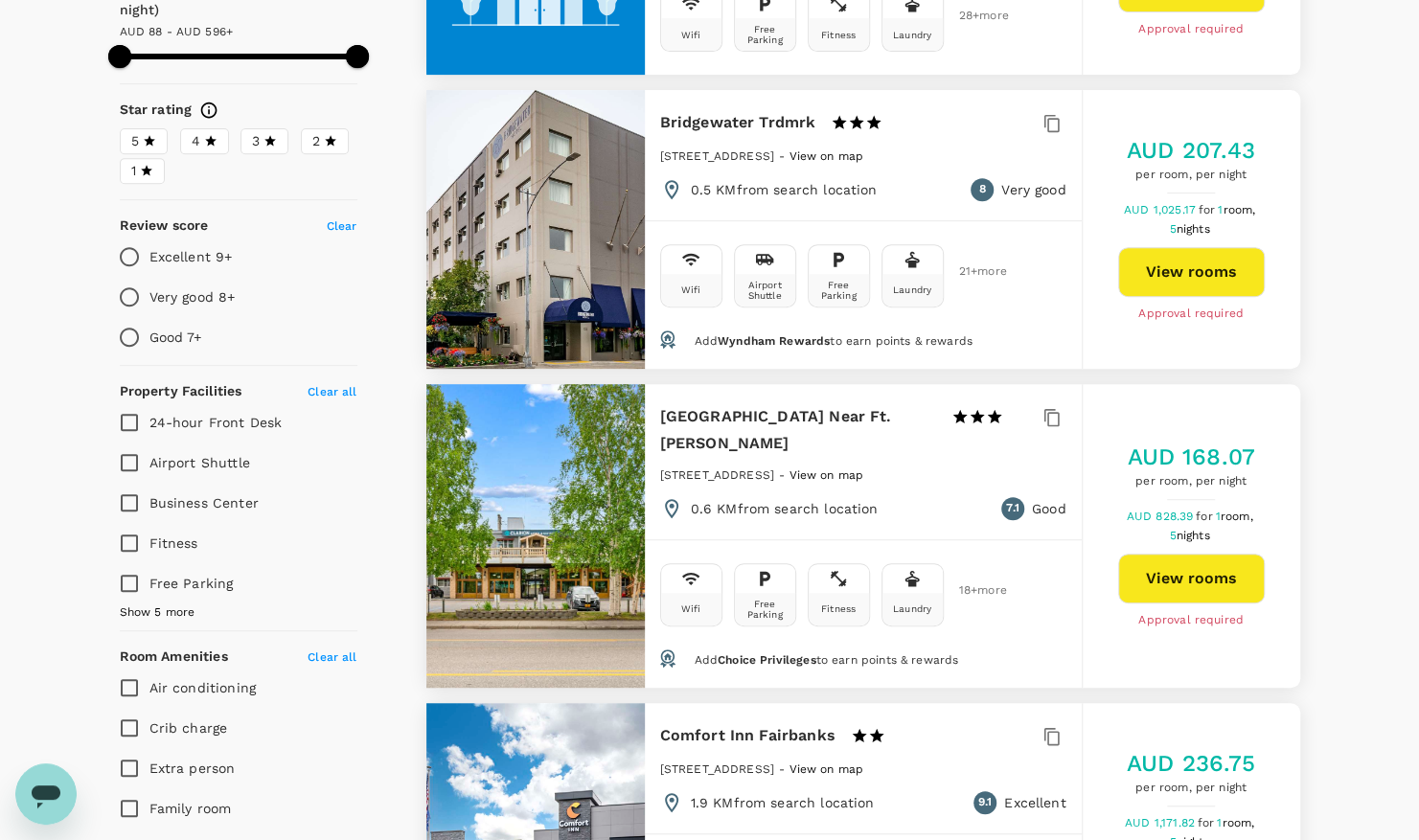
scroll to position [402, 0]
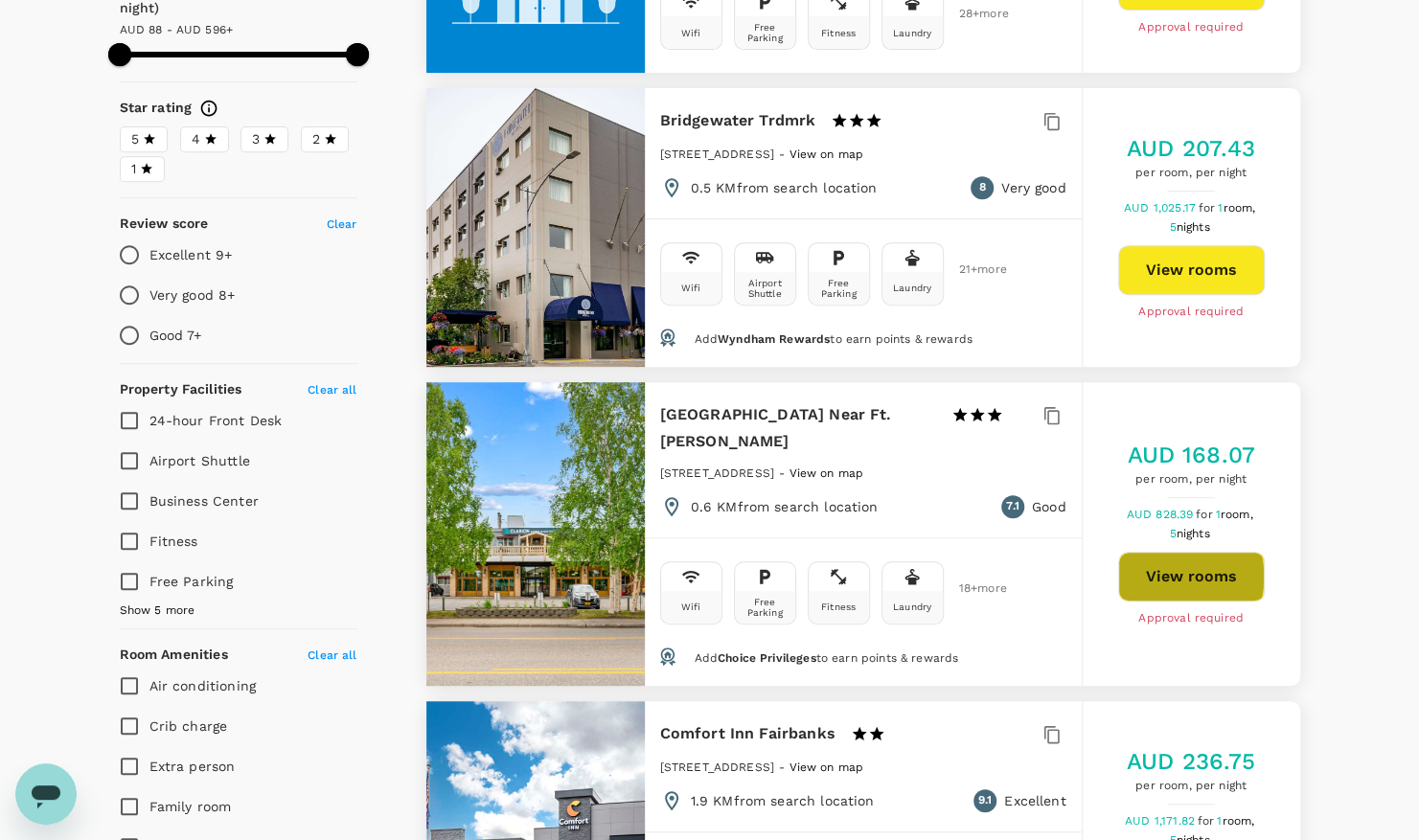
click at [1155, 577] on button "View rooms" at bounding box center [1191, 576] width 147 height 50
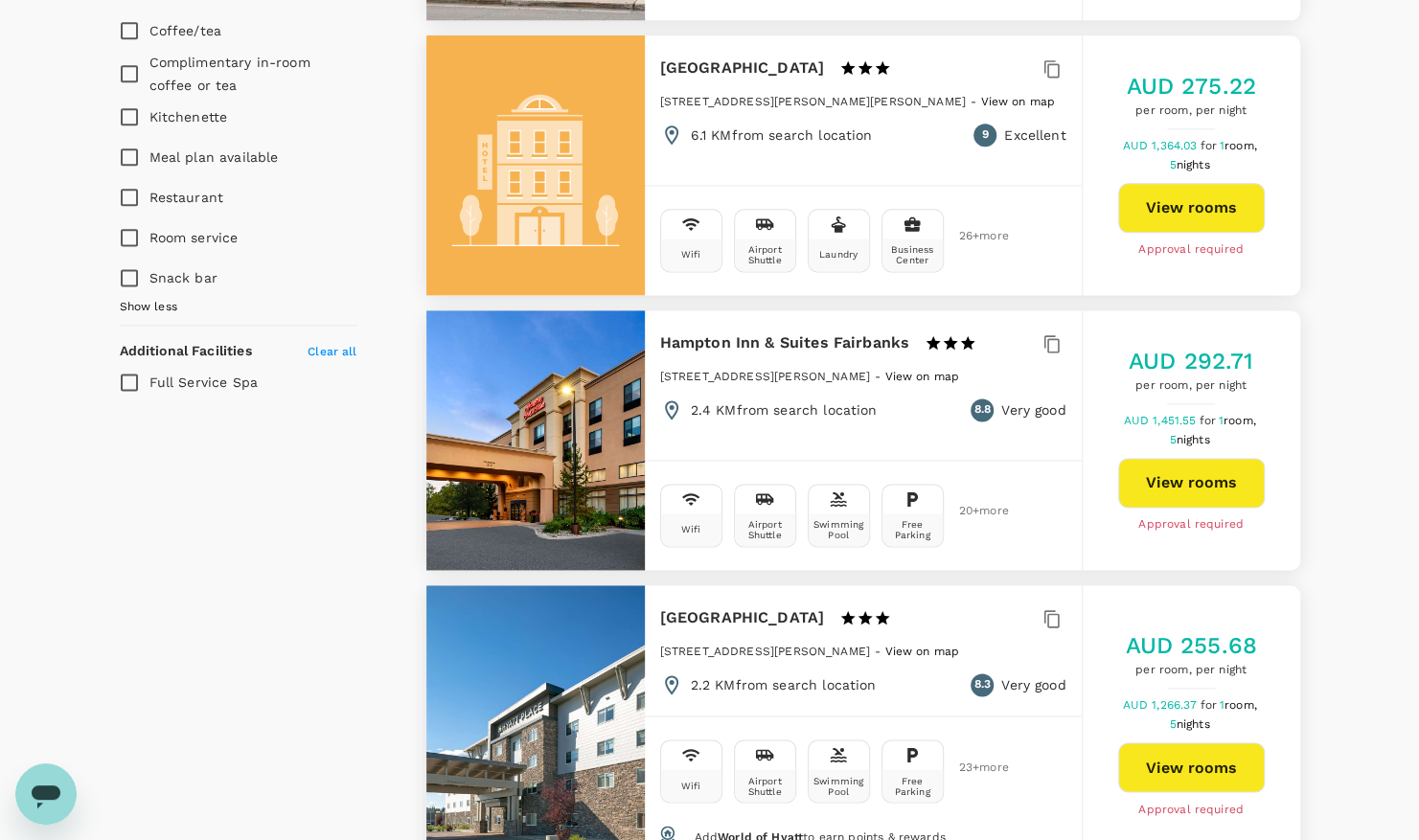
scroll to position [1712, 0]
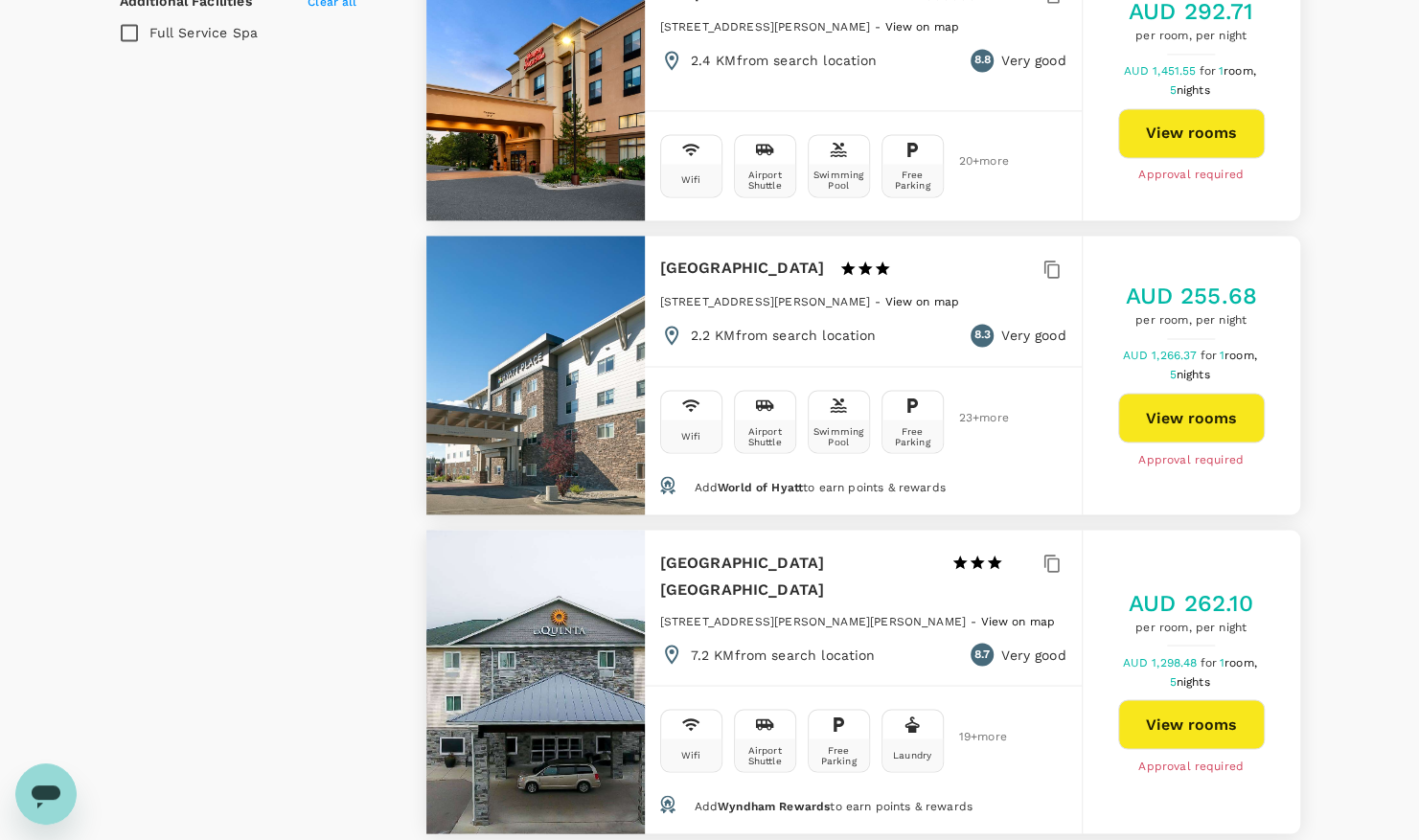
click at [568, 364] on div at bounding box center [535, 375] width 218 height 278
click at [1161, 403] on button "View rooms" at bounding box center [1191, 418] width 147 height 50
type input "595.01"
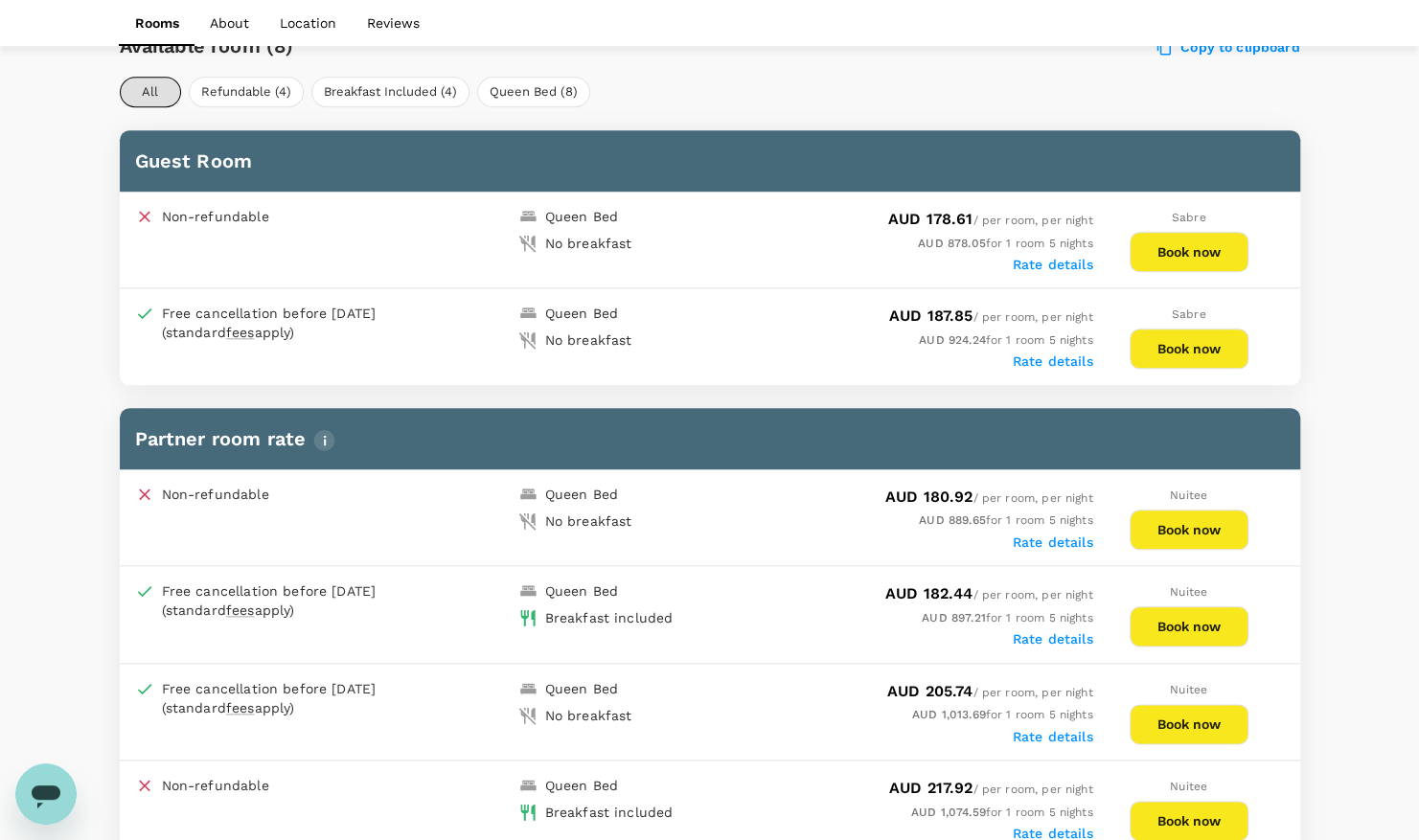
scroll to position [949, 0]
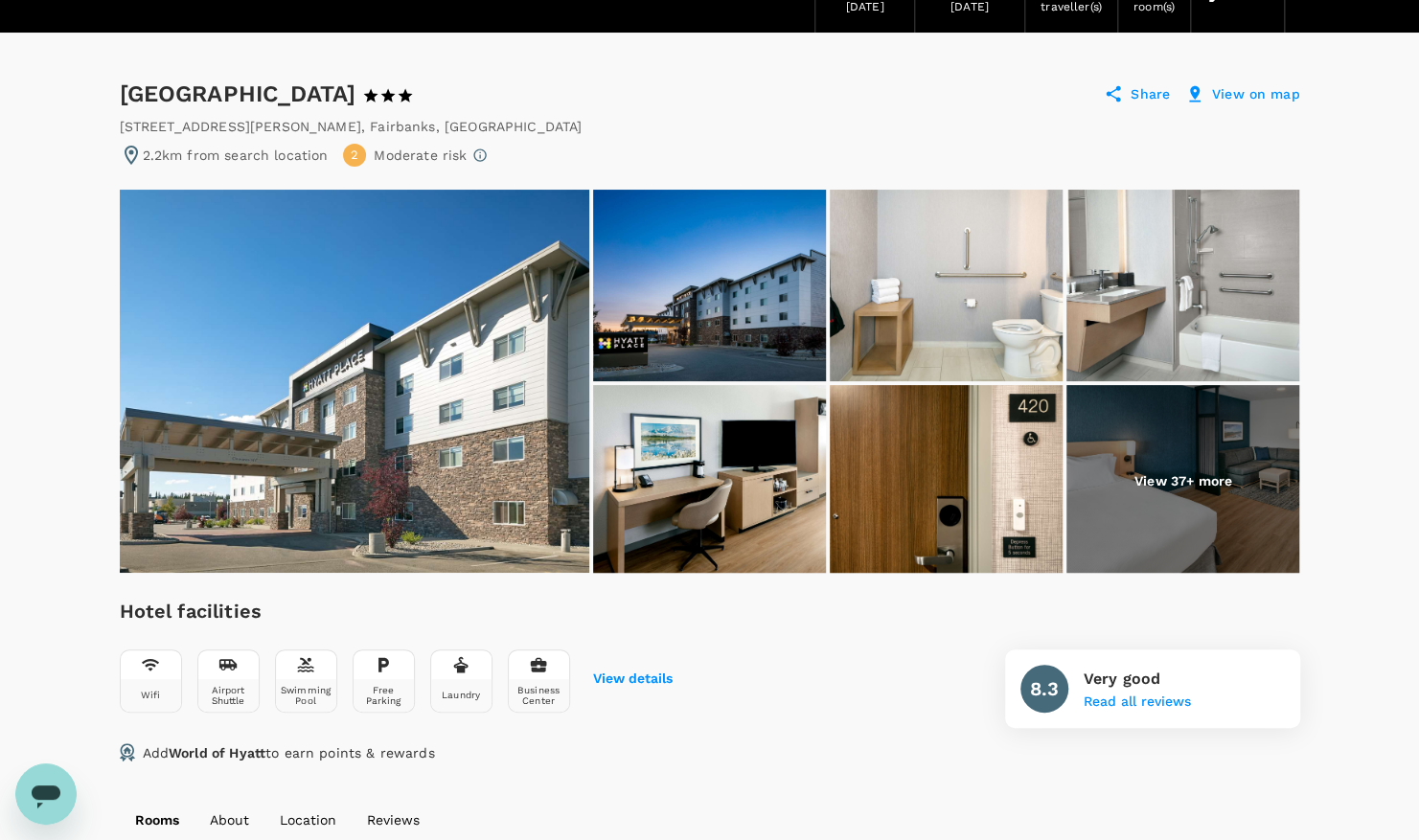
scroll to position [109, 0]
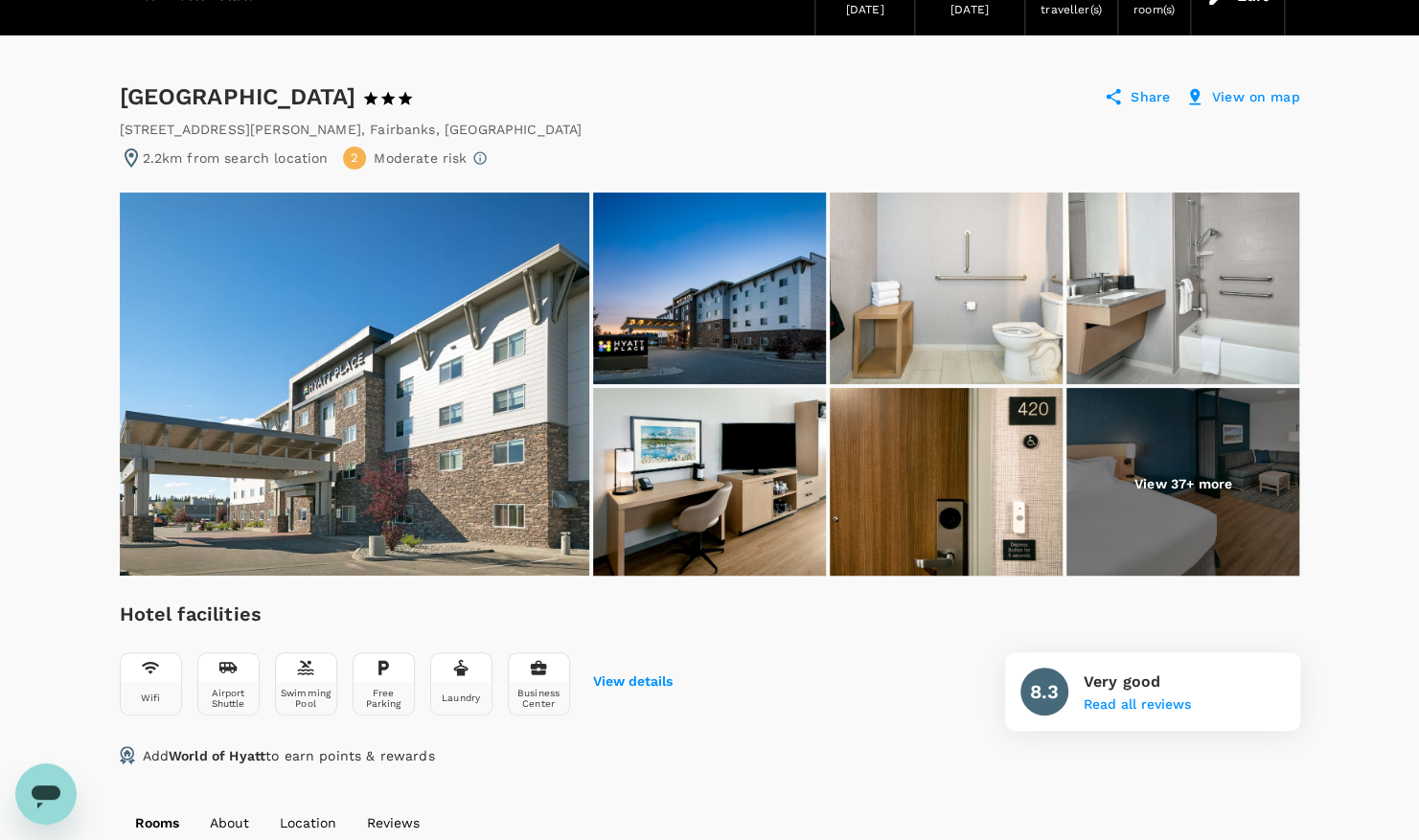
click at [682, 264] on img at bounding box center [709, 288] width 233 height 192
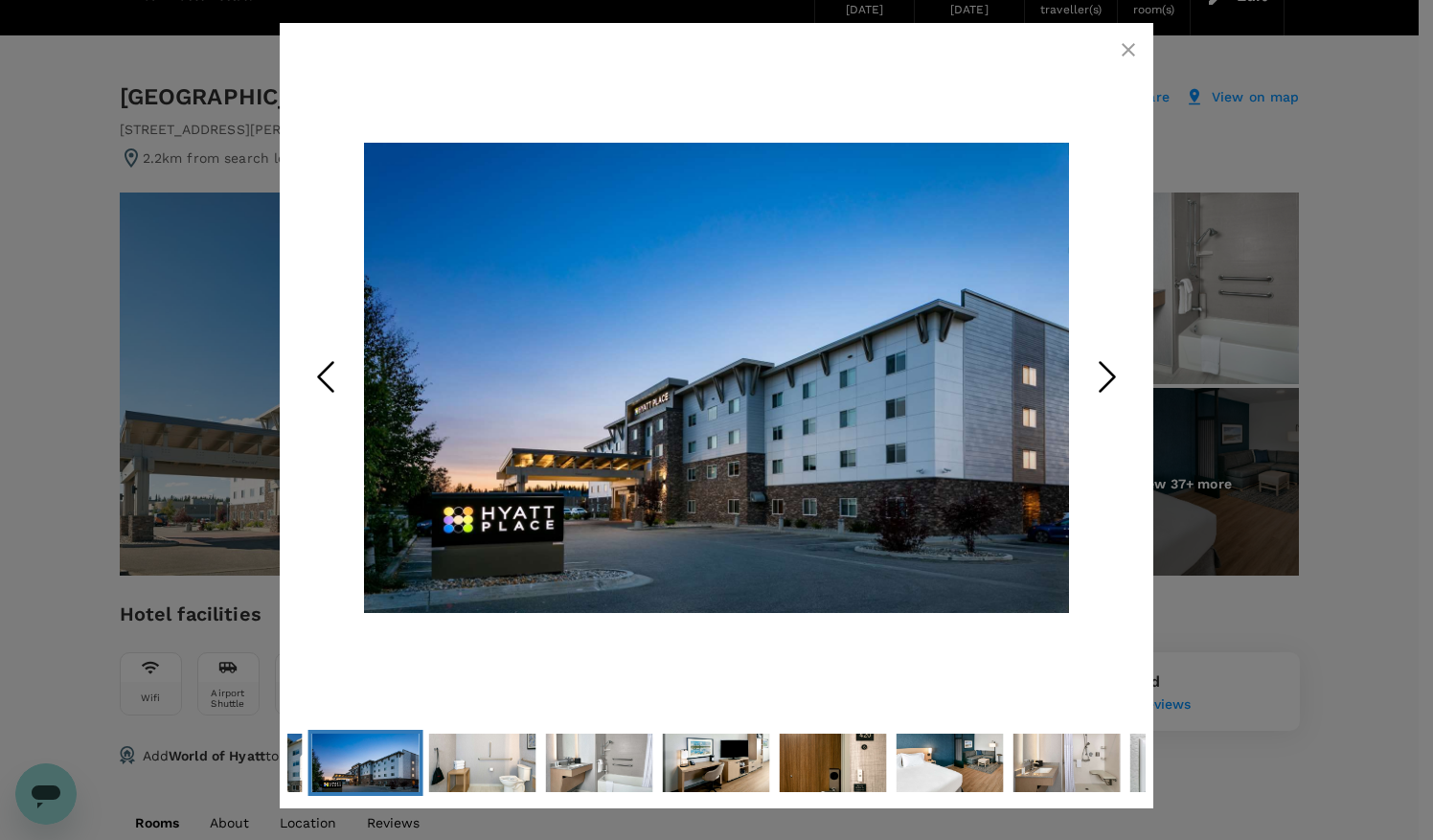
click at [1110, 372] on polyline "Next Slide" at bounding box center [1108, 377] width 15 height 29
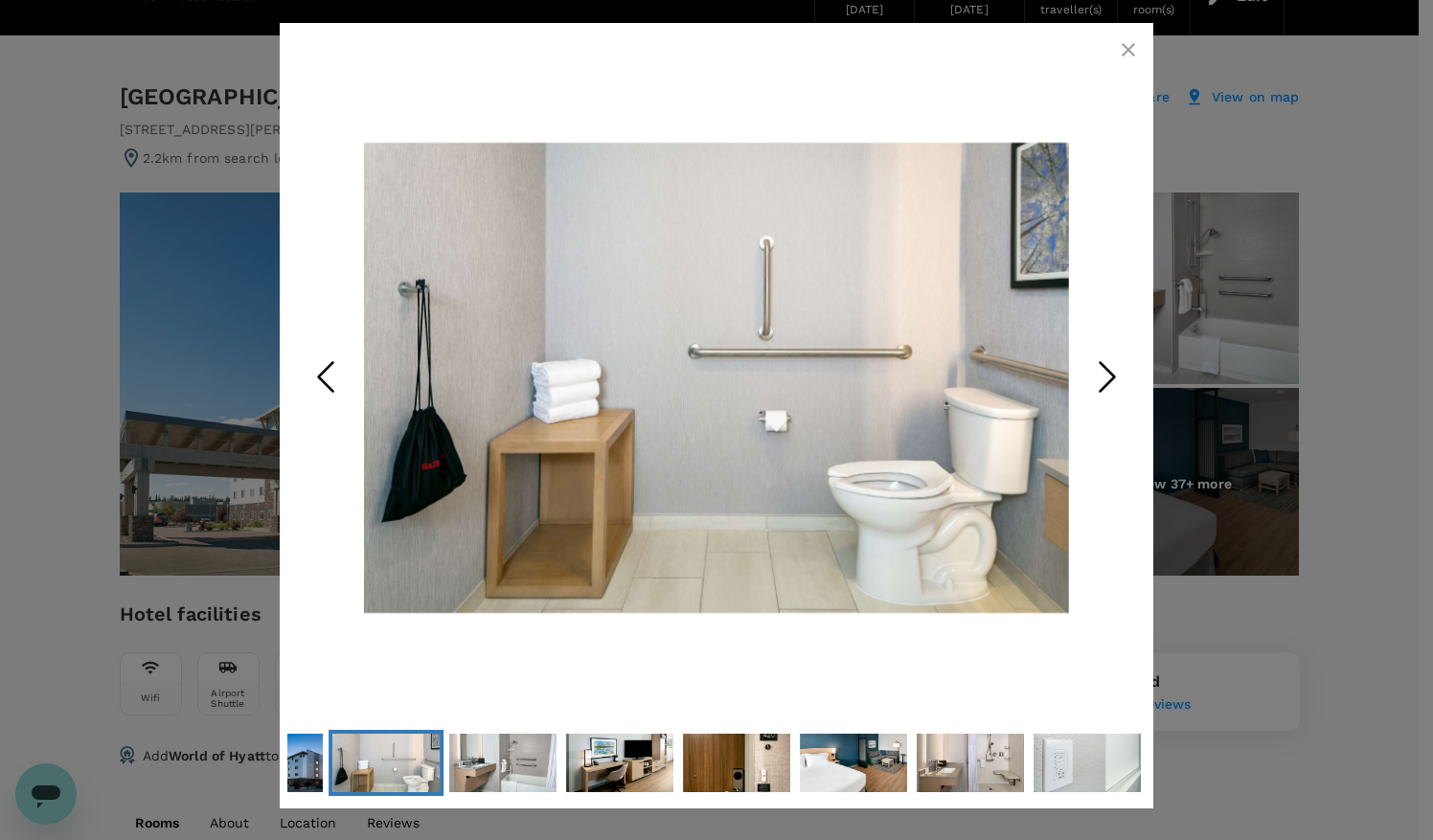
click at [1108, 372] on icon "Next Slide" at bounding box center [1107, 376] width 57 height 57
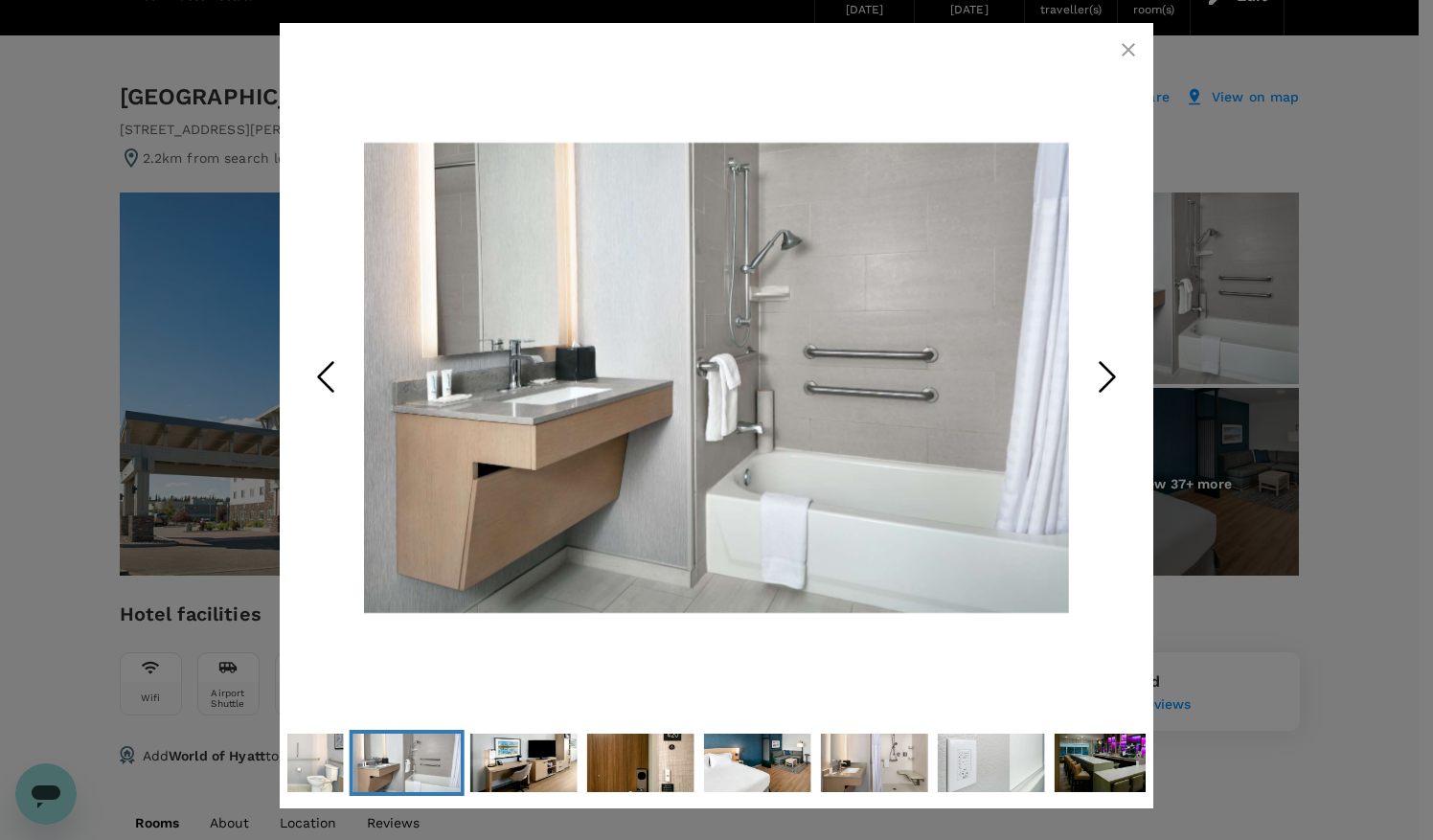
click at [1108, 372] on icon "Next Slide" at bounding box center [1107, 376] width 57 height 57
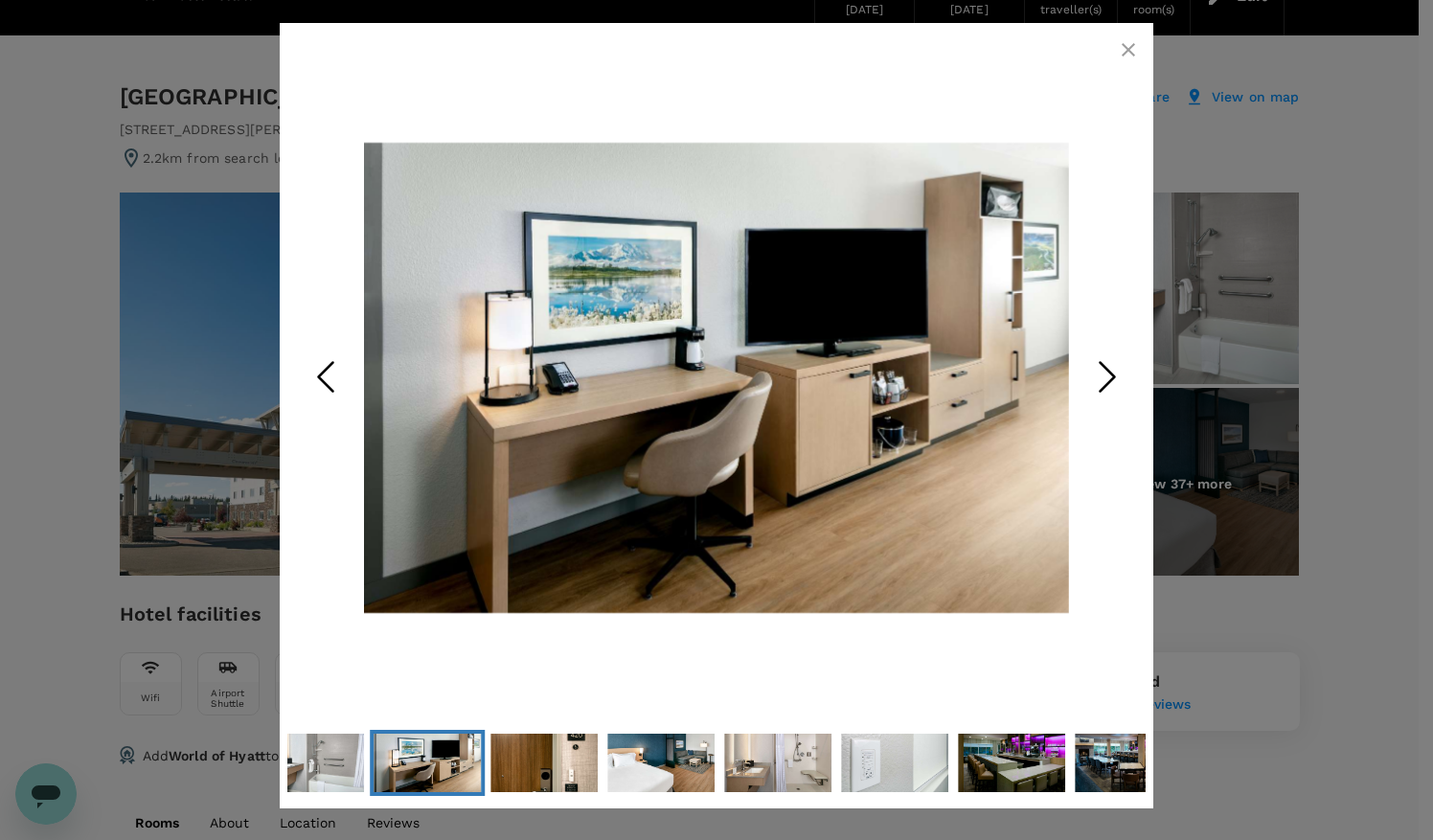
click at [1108, 372] on icon "Next Slide" at bounding box center [1107, 376] width 57 height 57
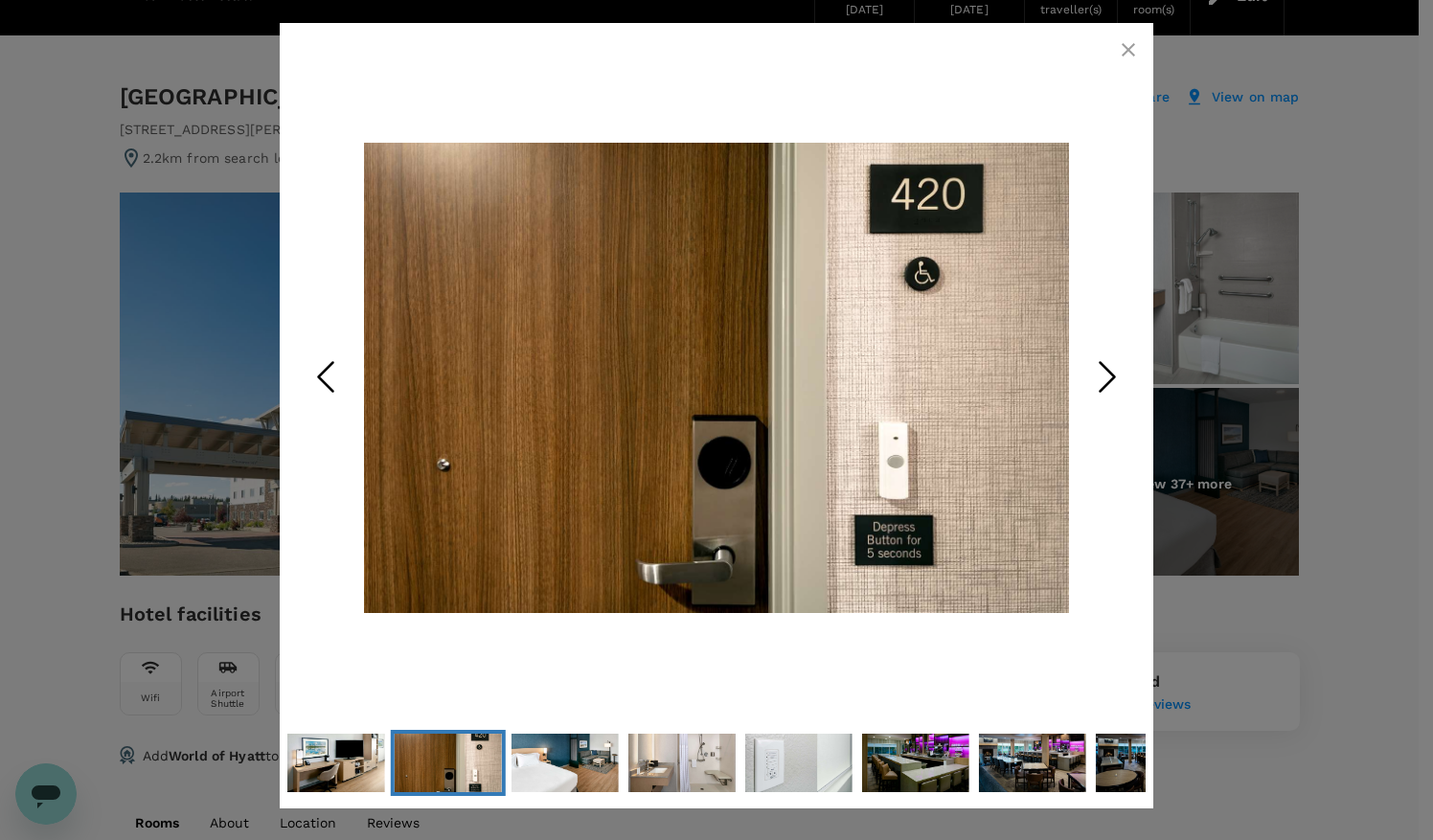
click at [1108, 372] on icon "Next Slide" at bounding box center [1107, 376] width 57 height 57
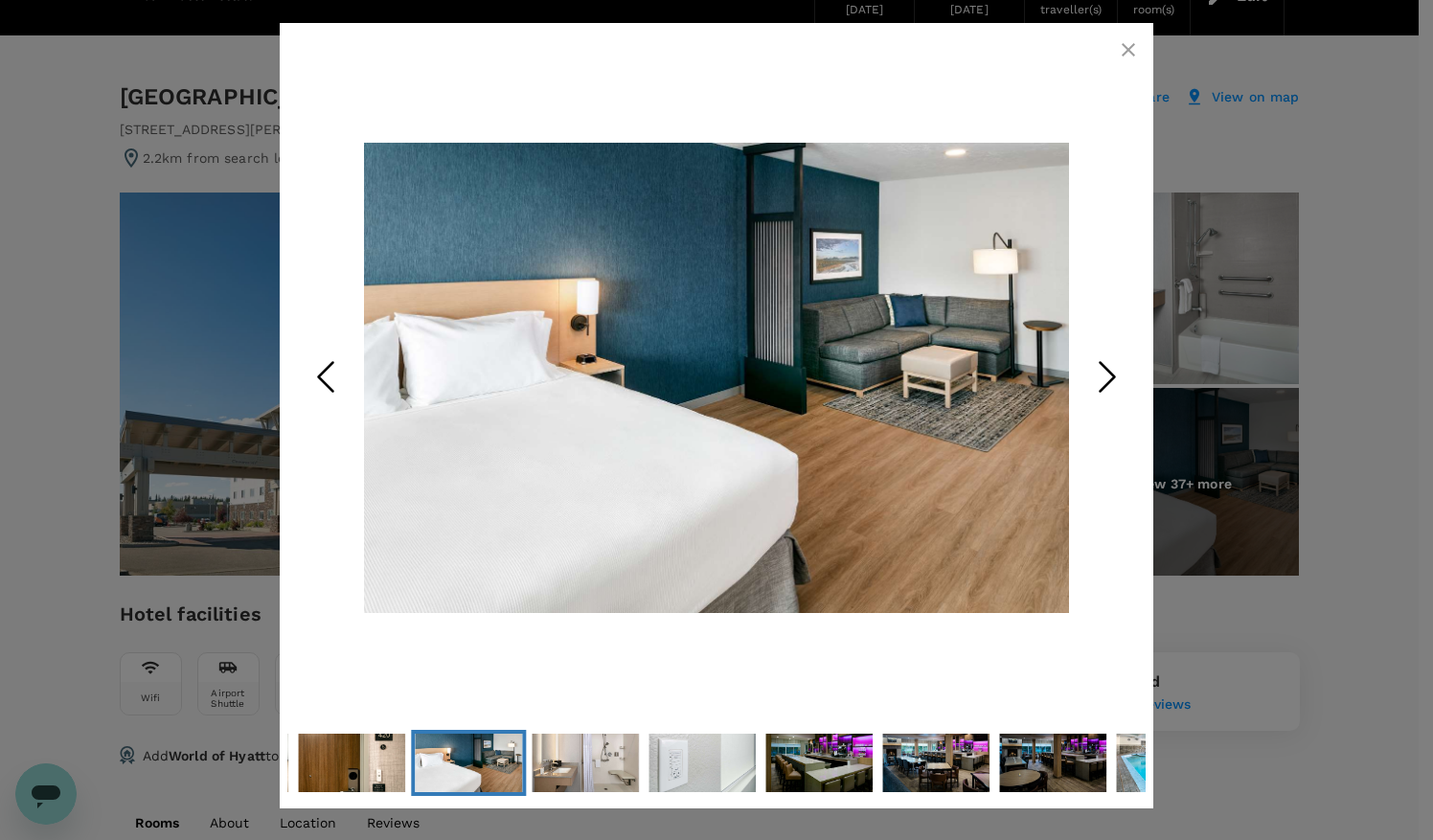
click at [1106, 373] on icon "Next Slide" at bounding box center [1107, 376] width 57 height 57
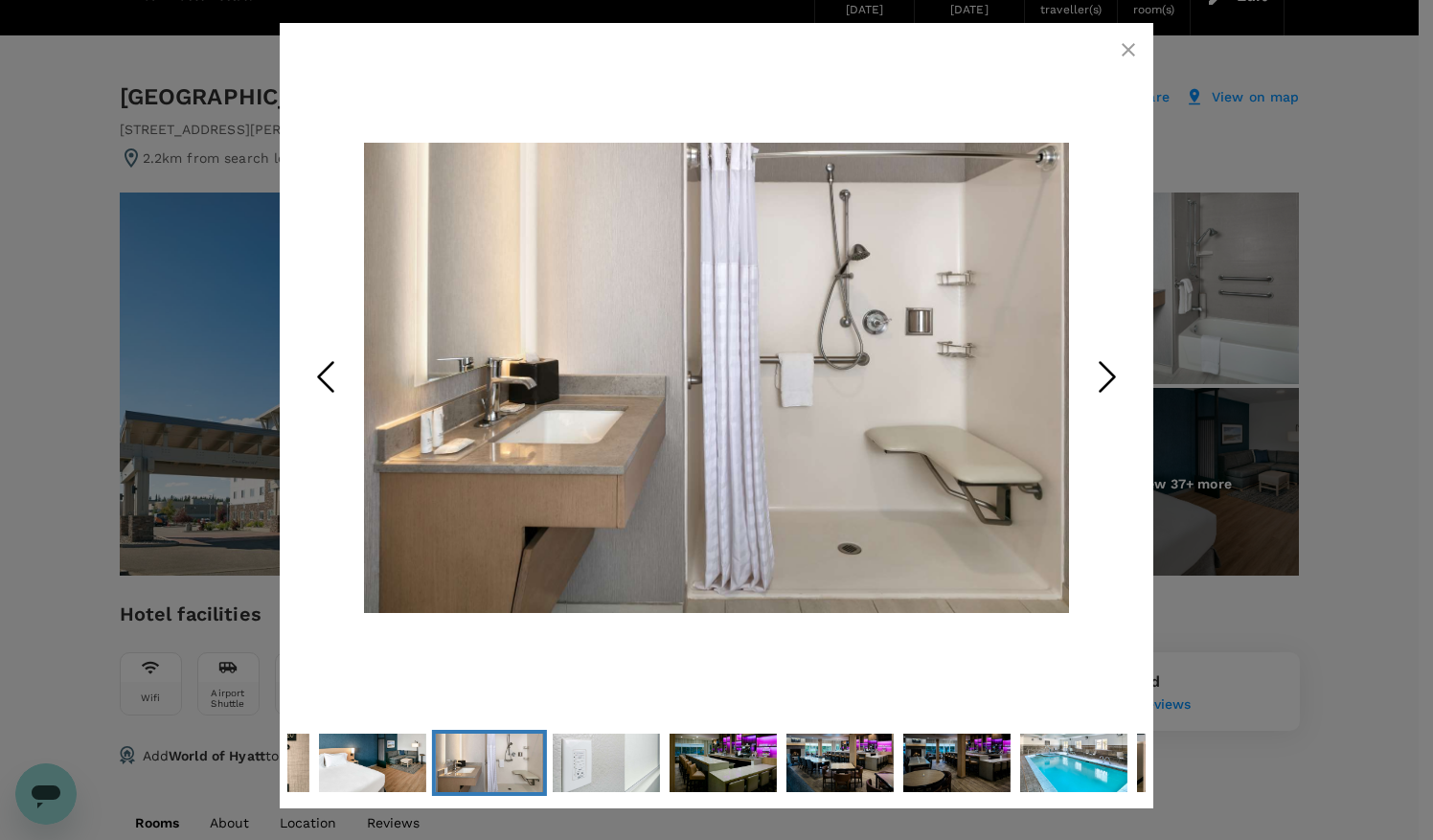
click at [1106, 373] on icon "Next Slide" at bounding box center [1107, 376] width 57 height 57
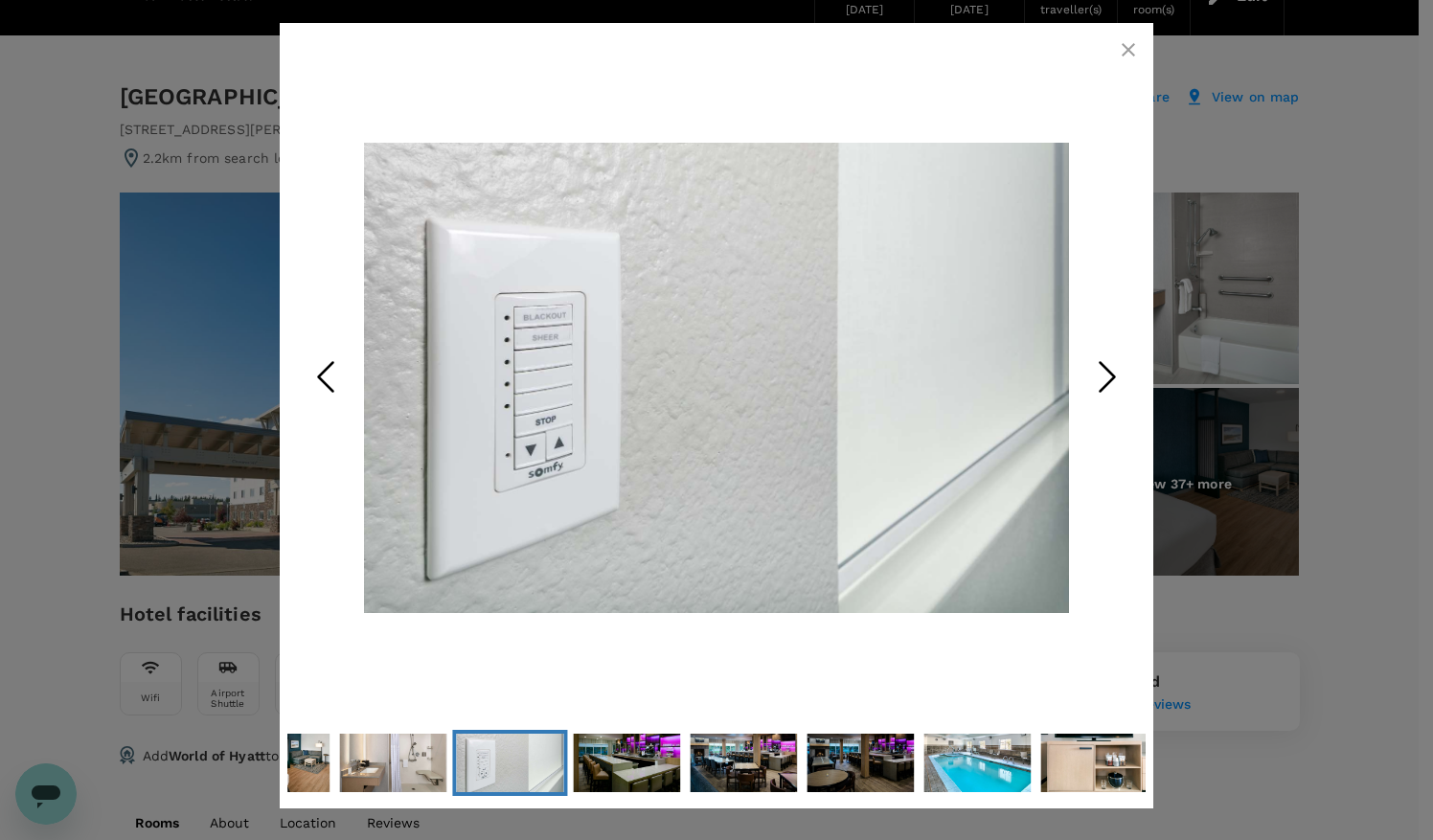
click at [1106, 374] on icon "Next Slide" at bounding box center [1107, 376] width 57 height 57
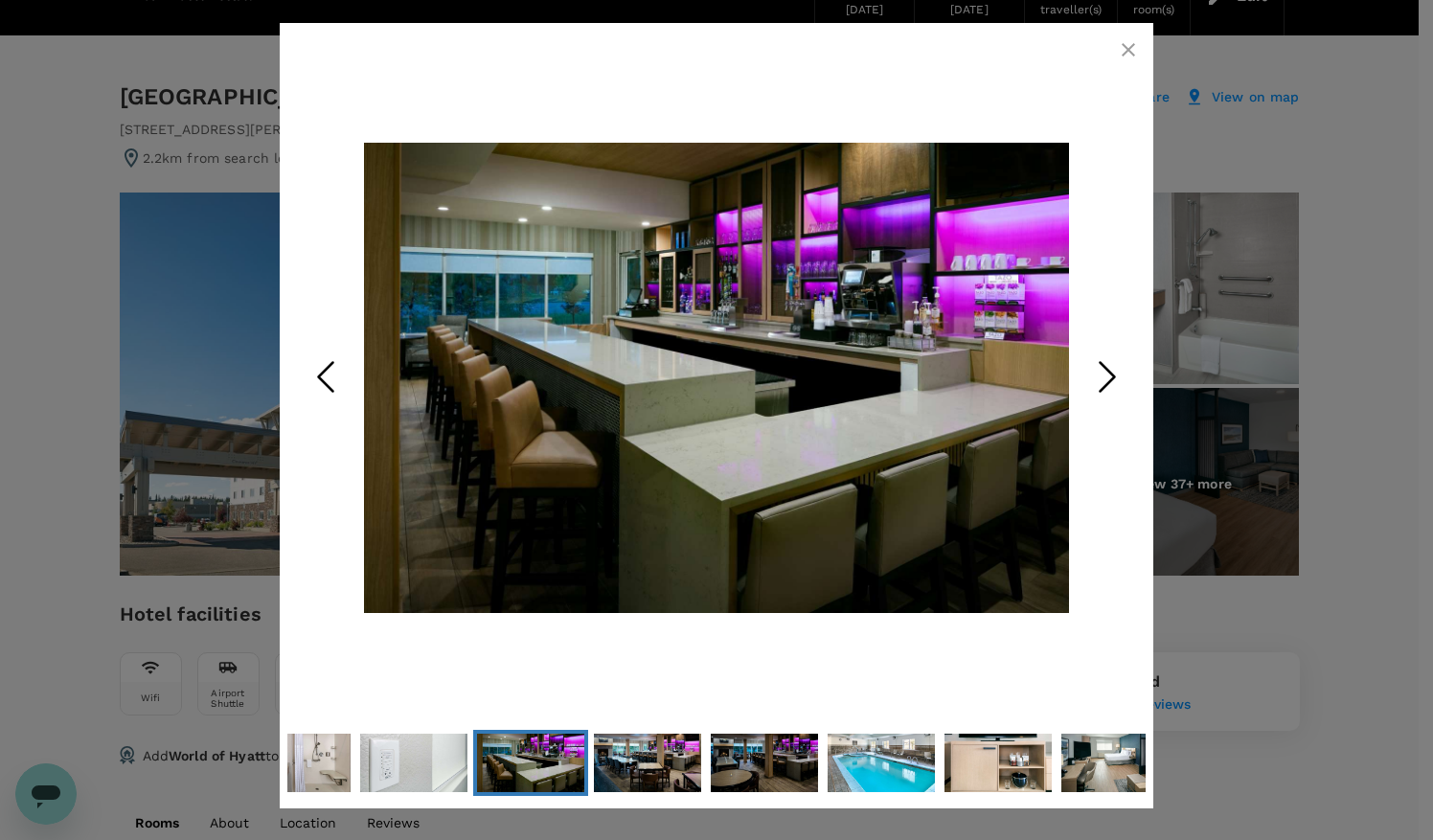
click at [1106, 372] on icon "Next Slide" at bounding box center [1107, 376] width 57 height 57
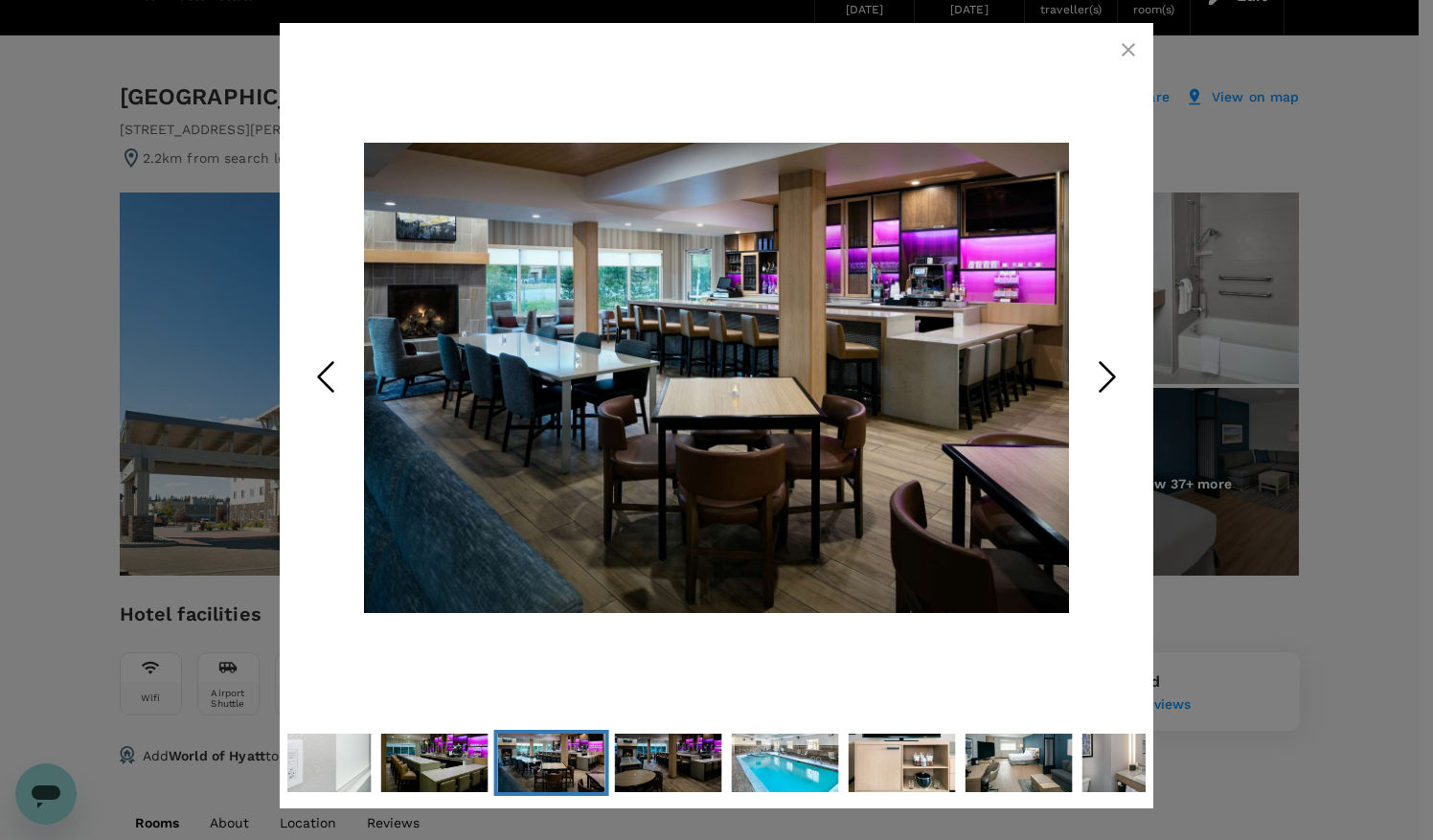
click at [1106, 372] on icon "Next Slide" at bounding box center [1107, 376] width 57 height 57
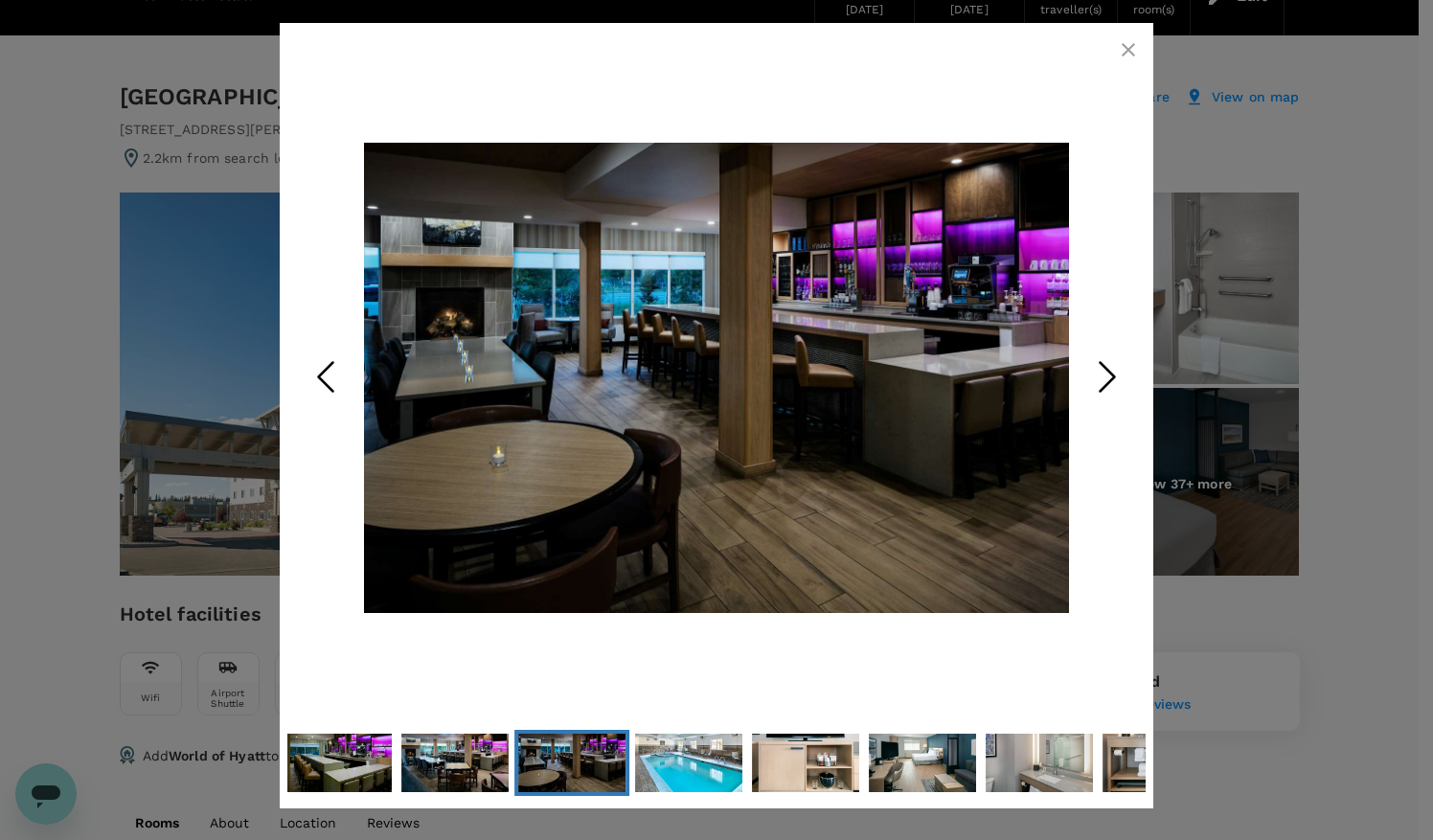
click at [1352, 422] on div at bounding box center [716, 420] width 1433 height 840
click at [1129, 55] on icon "button" at bounding box center [1129, 50] width 23 height 23
